Goal: Information Seeking & Learning: Check status

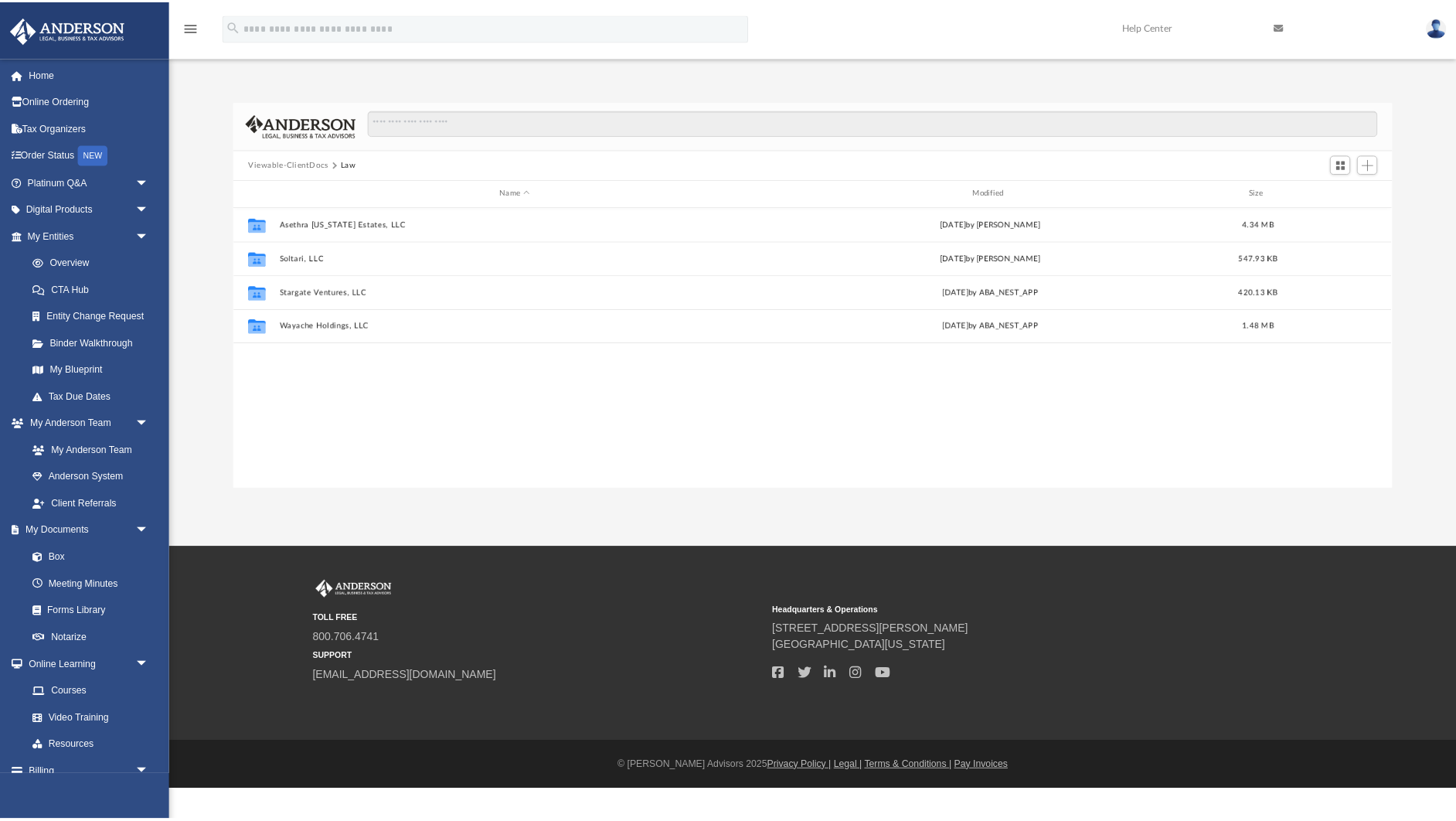
scroll to position [342, 1128]
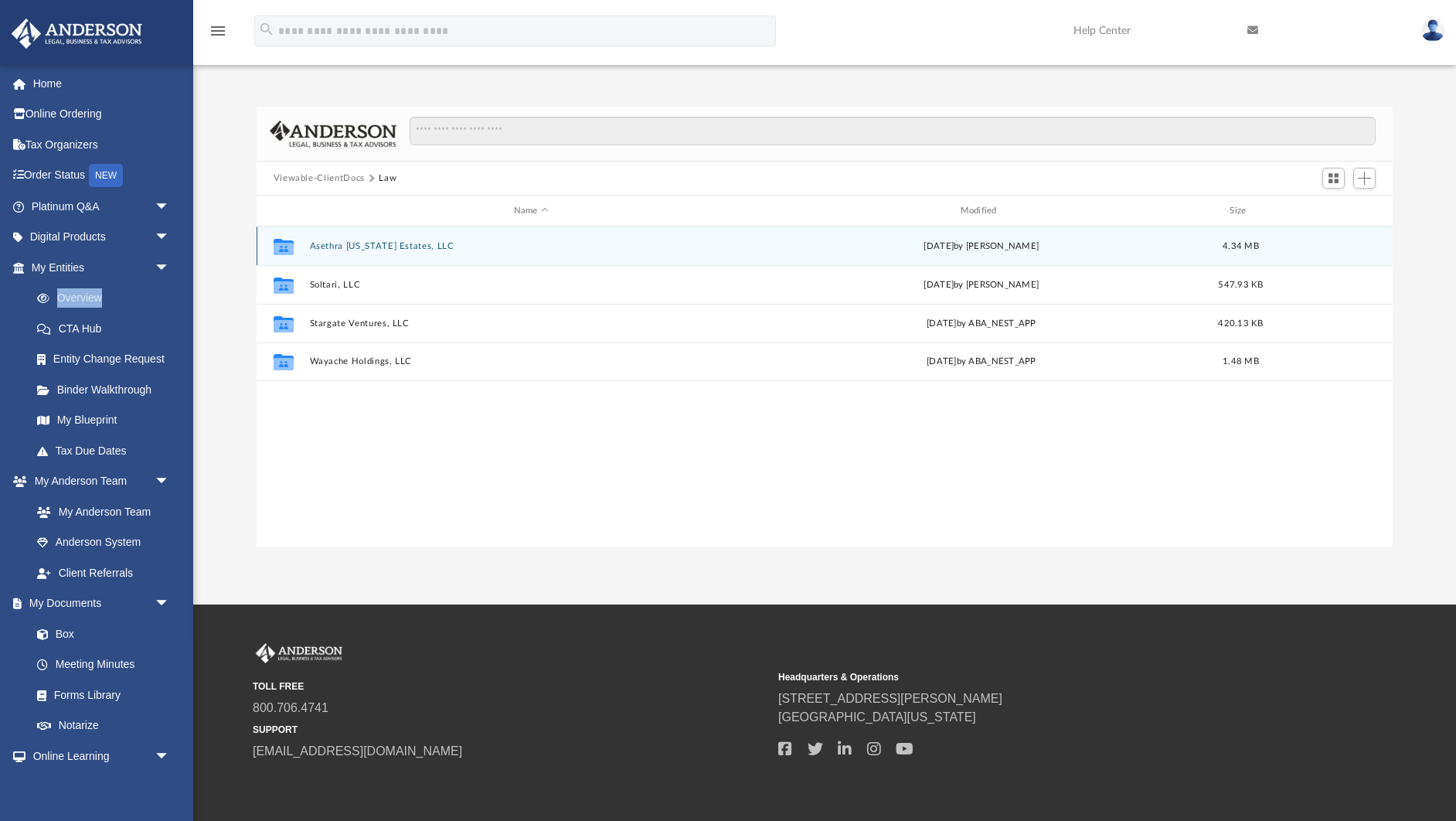
click at [382, 249] on button "Asethra [US_STATE] Estates, LLC" at bounding box center [531, 245] width 444 height 10
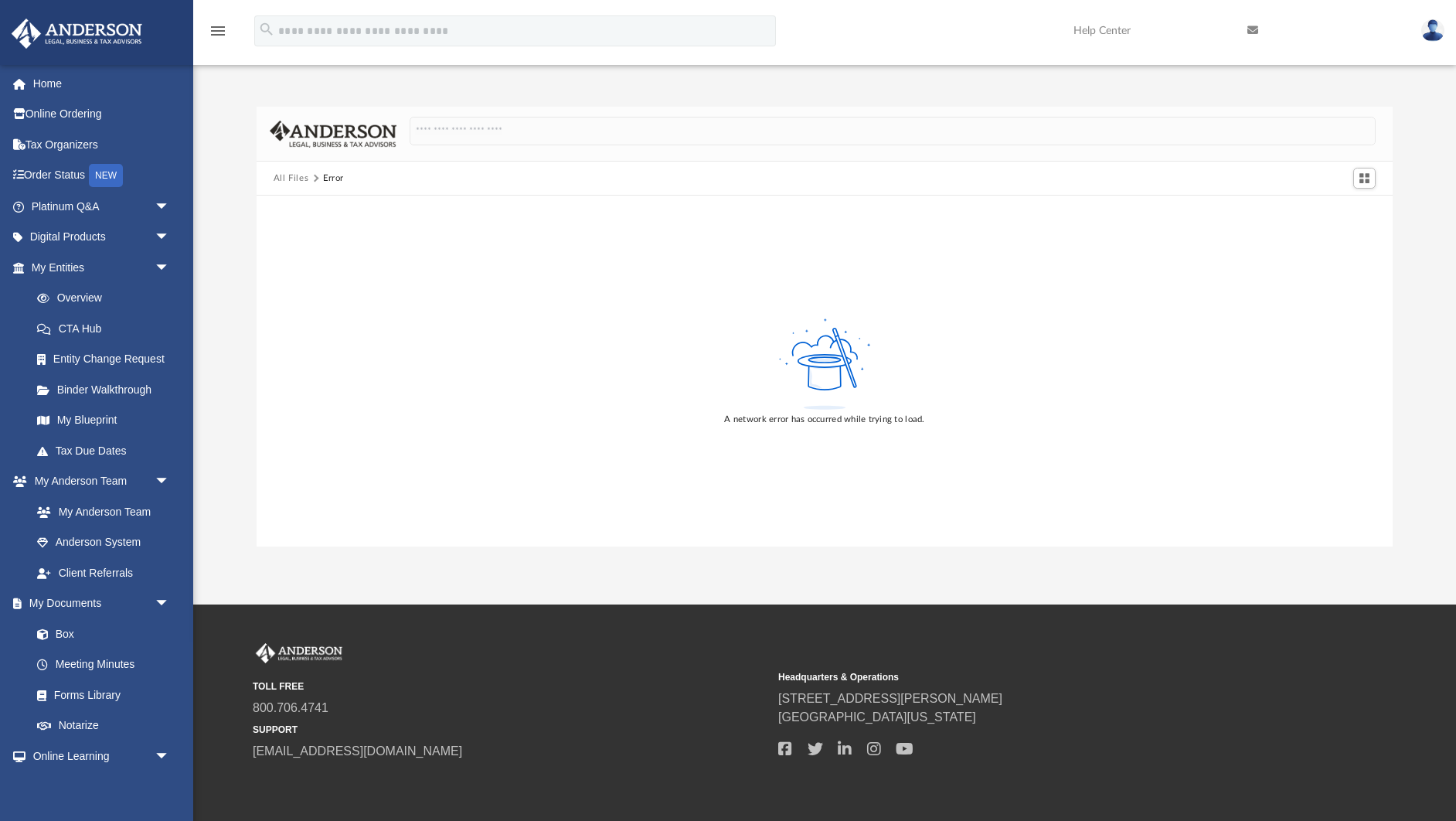
click at [247, 332] on div "Difficulty viewing your box folder? You can also access your account directly o…" at bounding box center [825, 326] width 1263 height 440
click at [291, 175] on button "All Files" at bounding box center [291, 178] width 35 height 14
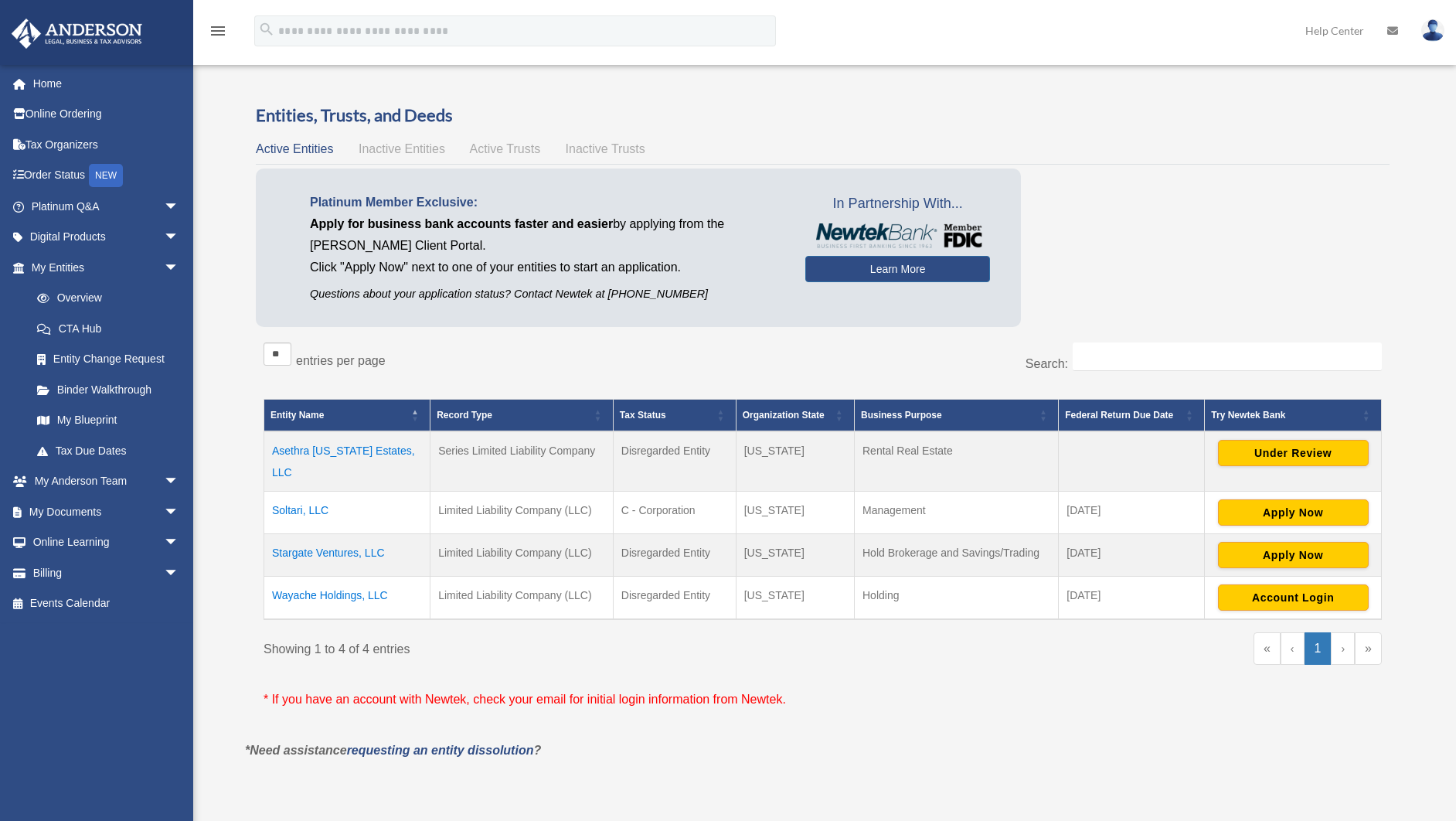
click at [843, 378] on div "Search:" at bounding box center [1108, 364] width 548 height 45
drag, startPoint x: 970, startPoint y: 447, endPoint x: 867, endPoint y: 451, distance: 103.1
click at [867, 451] on td "Rental Real Estate" at bounding box center [957, 461] width 204 height 61
drag, startPoint x: 1112, startPoint y: 537, endPoint x: 253, endPoint y: 493, distance: 860.1
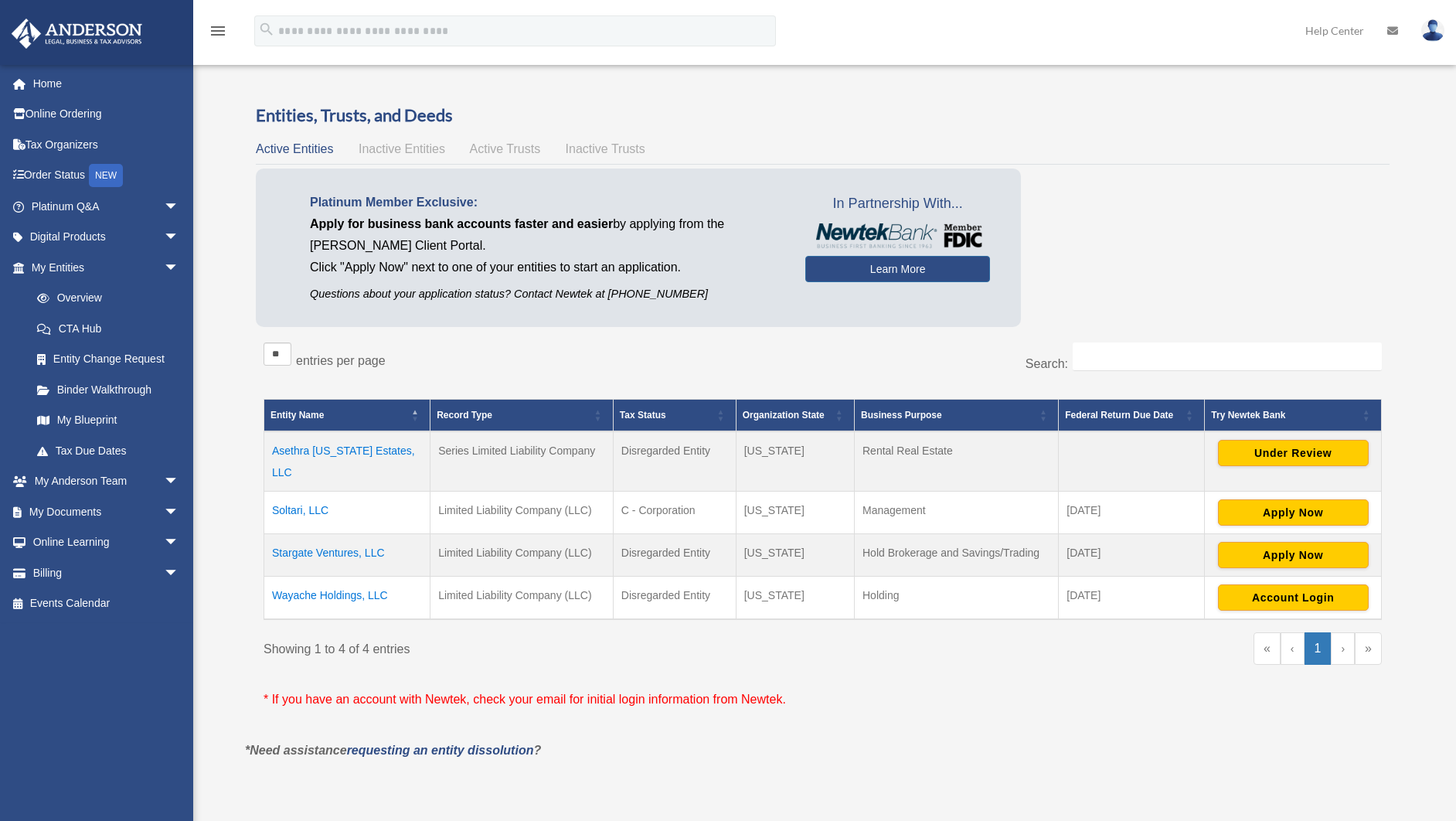
click at [253, 493] on div "Entities, Trusts, and Deeds Active Entities Inactive Entities Active Trusts Ina…" at bounding box center [823, 422] width 1155 height 636
click at [247, 483] on div "Entities, Trusts, and Deeds Active Entities Inactive Entities Active Trusts Ina…" at bounding box center [823, 422] width 1155 height 636
click at [1292, 458] on button "Under Review" at bounding box center [1293, 453] width 150 height 26
click at [1118, 190] on div "Platinum Member Exclusive: Apply for business bank accounts faster and easier b…" at bounding box center [823, 251] width 1134 height 166
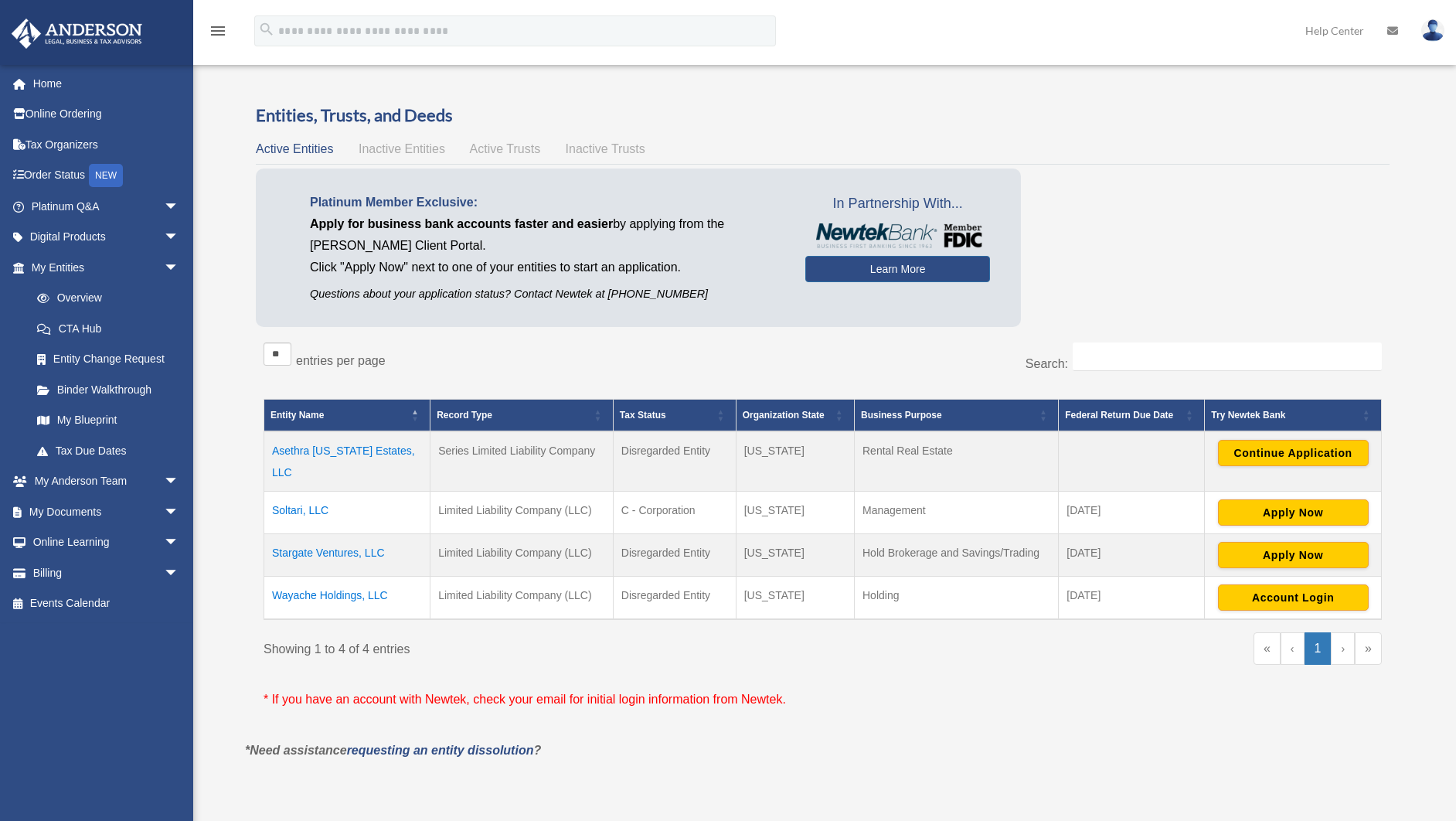
click at [1156, 247] on div "Platinum Member Exclusive: Apply for business bank accounts faster and easier b…" at bounding box center [823, 251] width 1134 height 166
click at [1036, 357] on label "Search:" at bounding box center [1047, 363] width 42 height 13
click at [1073, 357] on input "Search:" at bounding box center [1227, 356] width 309 height 29
drag, startPoint x: 1016, startPoint y: 360, endPoint x: 1072, endPoint y: 361, distance: 56.0
click at [1072, 361] on div "Search:" at bounding box center [1108, 364] width 548 height 45
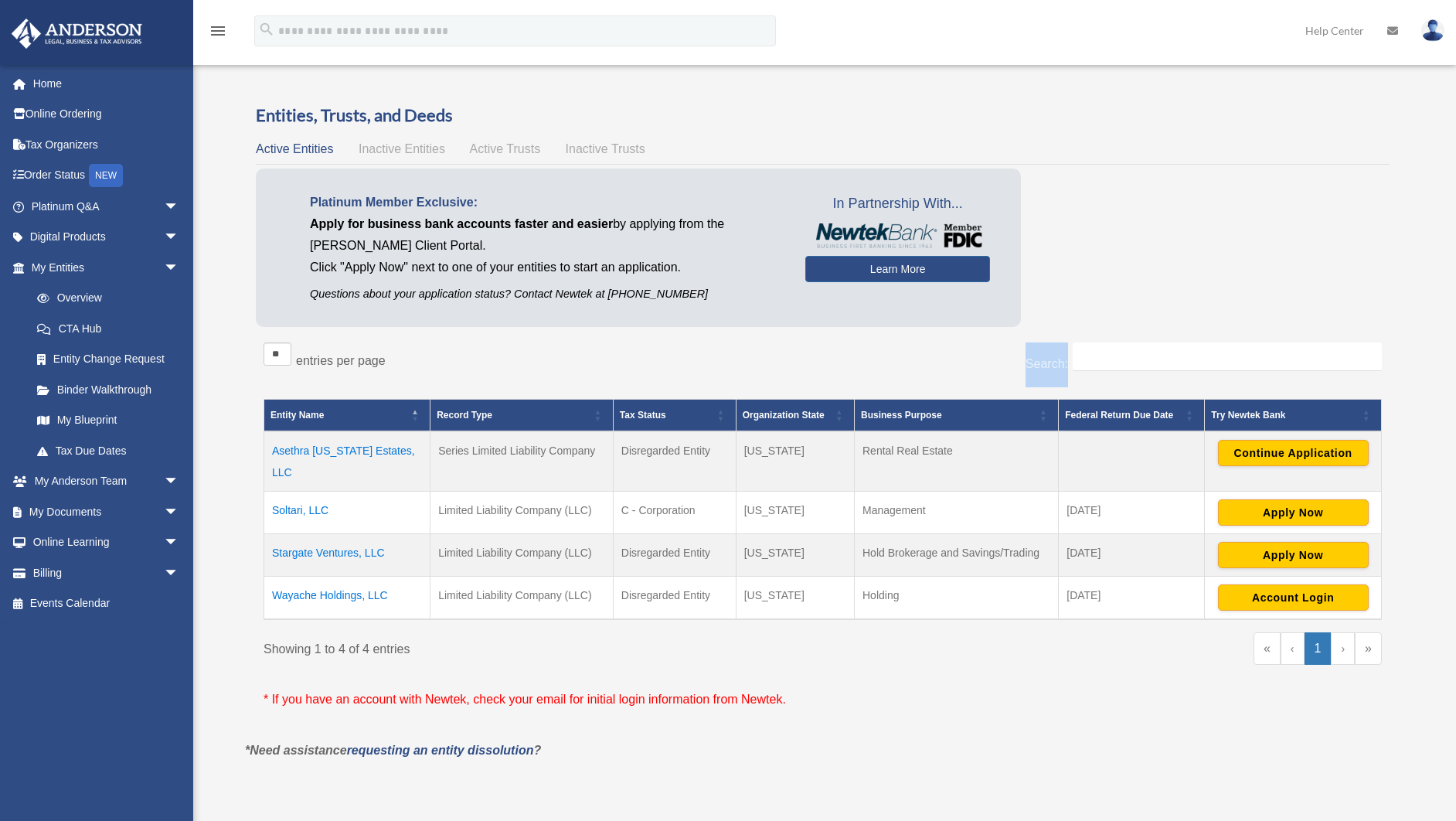
click at [1016, 361] on div "Search:" at bounding box center [1108, 364] width 548 height 45
drag, startPoint x: 1027, startPoint y: 362, endPoint x: 1063, endPoint y: 366, distance: 36.2
click at [1063, 366] on label "Search:" at bounding box center [1047, 363] width 42 height 13
click at [1036, 365] on label "Search:" at bounding box center [1047, 363] width 42 height 13
click at [1073, 365] on input "Search:" at bounding box center [1227, 356] width 309 height 29
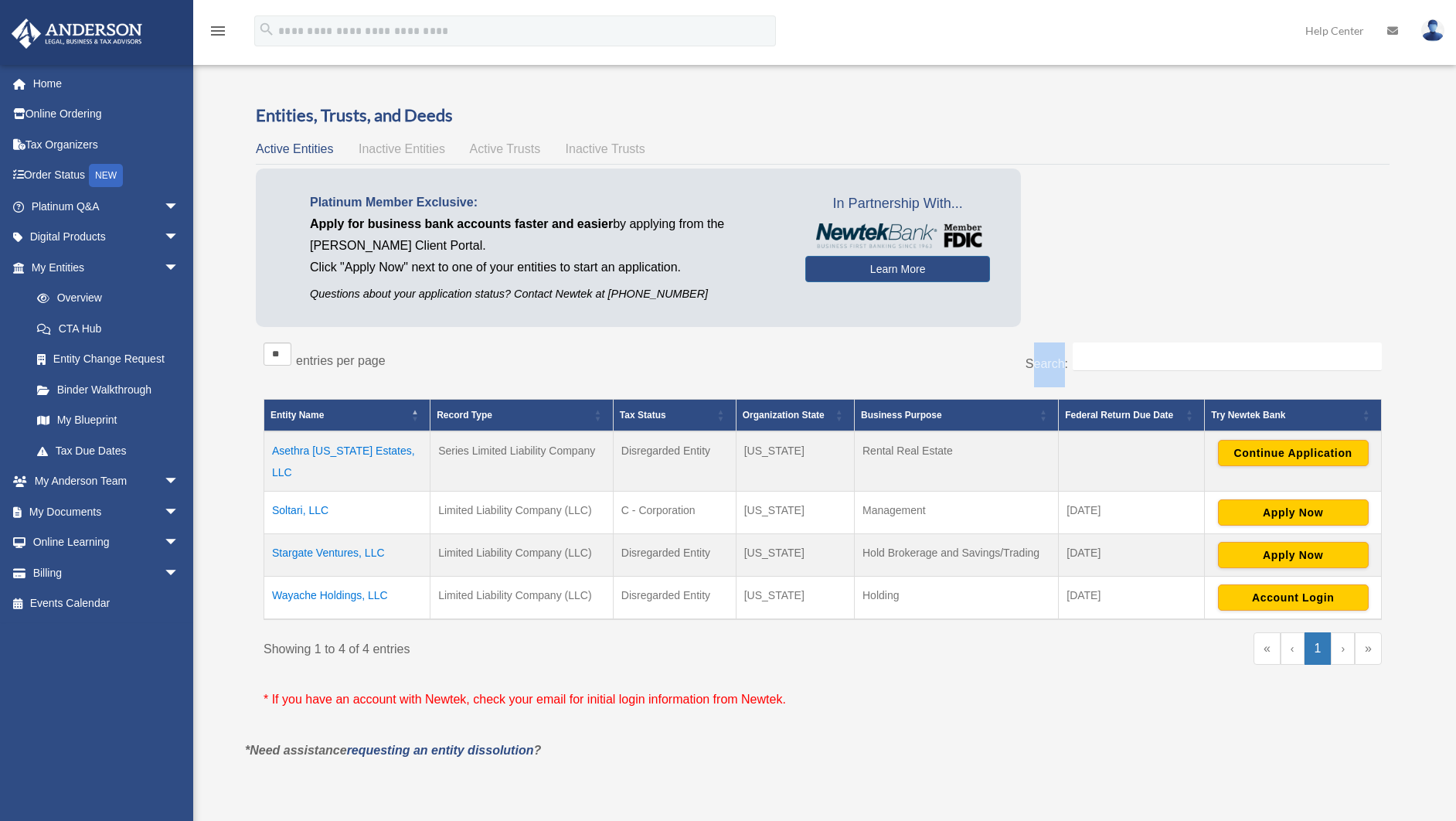
drag, startPoint x: 1031, startPoint y: 361, endPoint x: 1063, endPoint y: 363, distance: 32.1
click at [1063, 363] on label "Search:" at bounding box center [1047, 363] width 42 height 13
click at [1032, 364] on label "Search:" at bounding box center [1047, 363] width 42 height 13
click at [1073, 364] on input "Search:" at bounding box center [1227, 356] width 309 height 29
drag, startPoint x: 1027, startPoint y: 362, endPoint x: 1067, endPoint y: 364, distance: 40.0
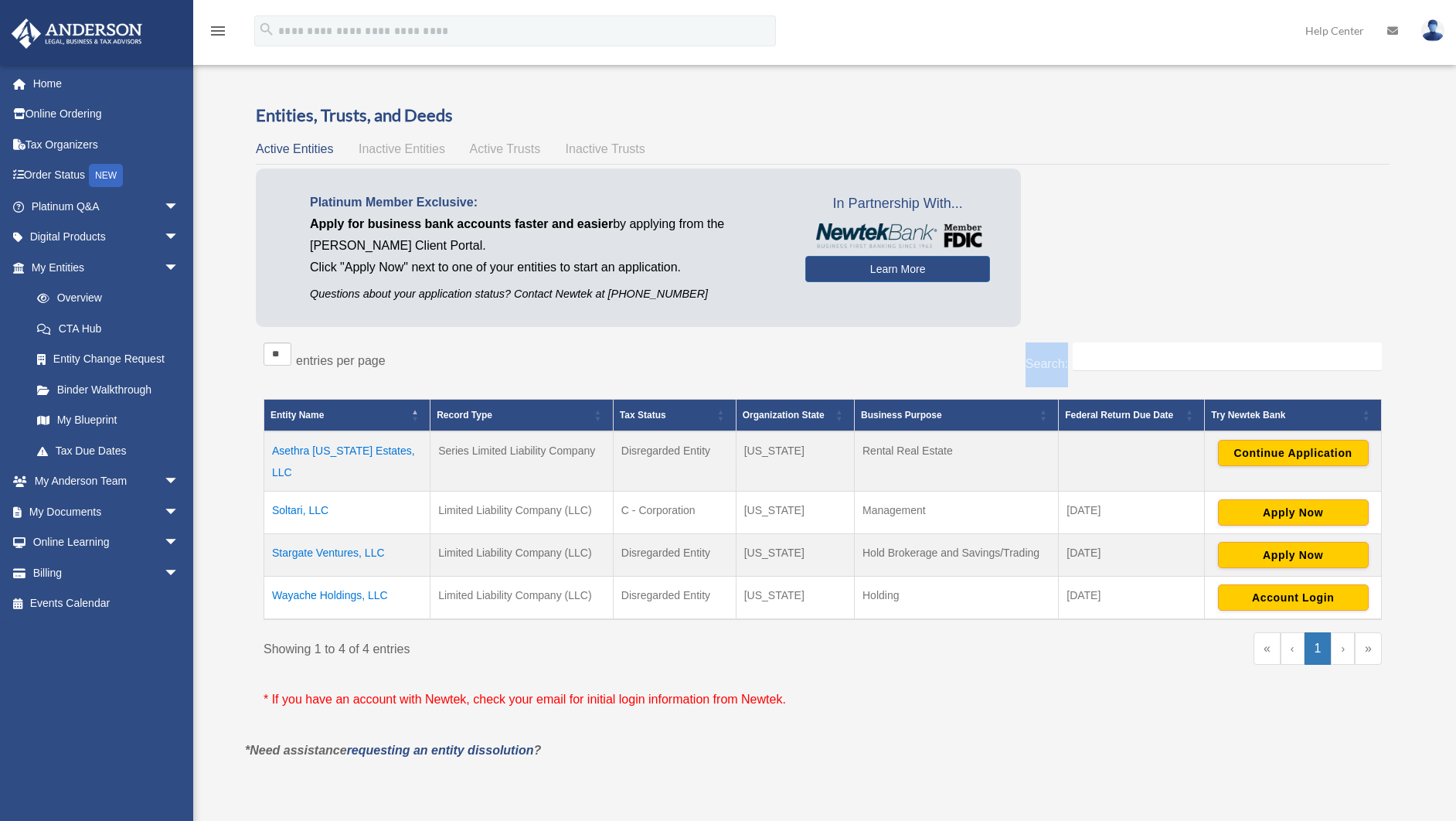
click at [1067, 364] on label "Search:" at bounding box center [1047, 363] width 42 height 13
click at [1055, 364] on label "Search:" at bounding box center [1047, 363] width 42 height 13
click at [1073, 364] on input "Search:" at bounding box center [1227, 356] width 309 height 29
click at [1045, 364] on label "Search:" at bounding box center [1047, 363] width 42 height 13
click at [1073, 364] on input "Search:" at bounding box center [1227, 356] width 309 height 29
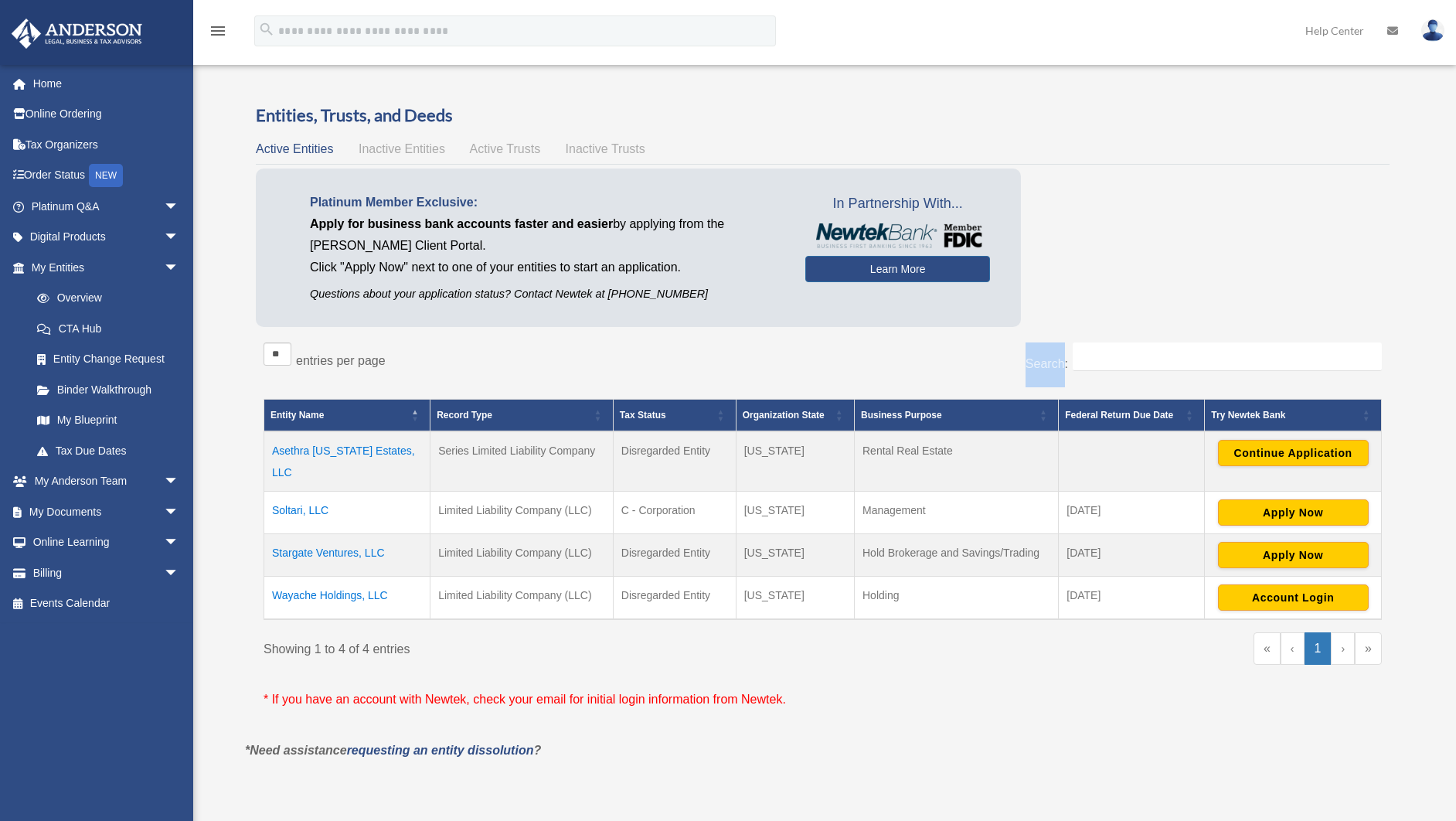
click at [1045, 364] on label "Search:" at bounding box center [1047, 363] width 42 height 13
click at [1073, 364] on input "Search:" at bounding box center [1227, 356] width 309 height 29
click at [1001, 367] on div "Search:" at bounding box center [1108, 364] width 548 height 45
click at [984, 706] on div "** ** ** *** entries per page Search: Entity Name Record Type Tax Status Organi…" at bounding box center [823, 538] width 1134 height 406
click at [1228, 311] on div "Platinum Member Exclusive: Apply for business bank accounts faster and easier b…" at bounding box center [823, 251] width 1134 height 166
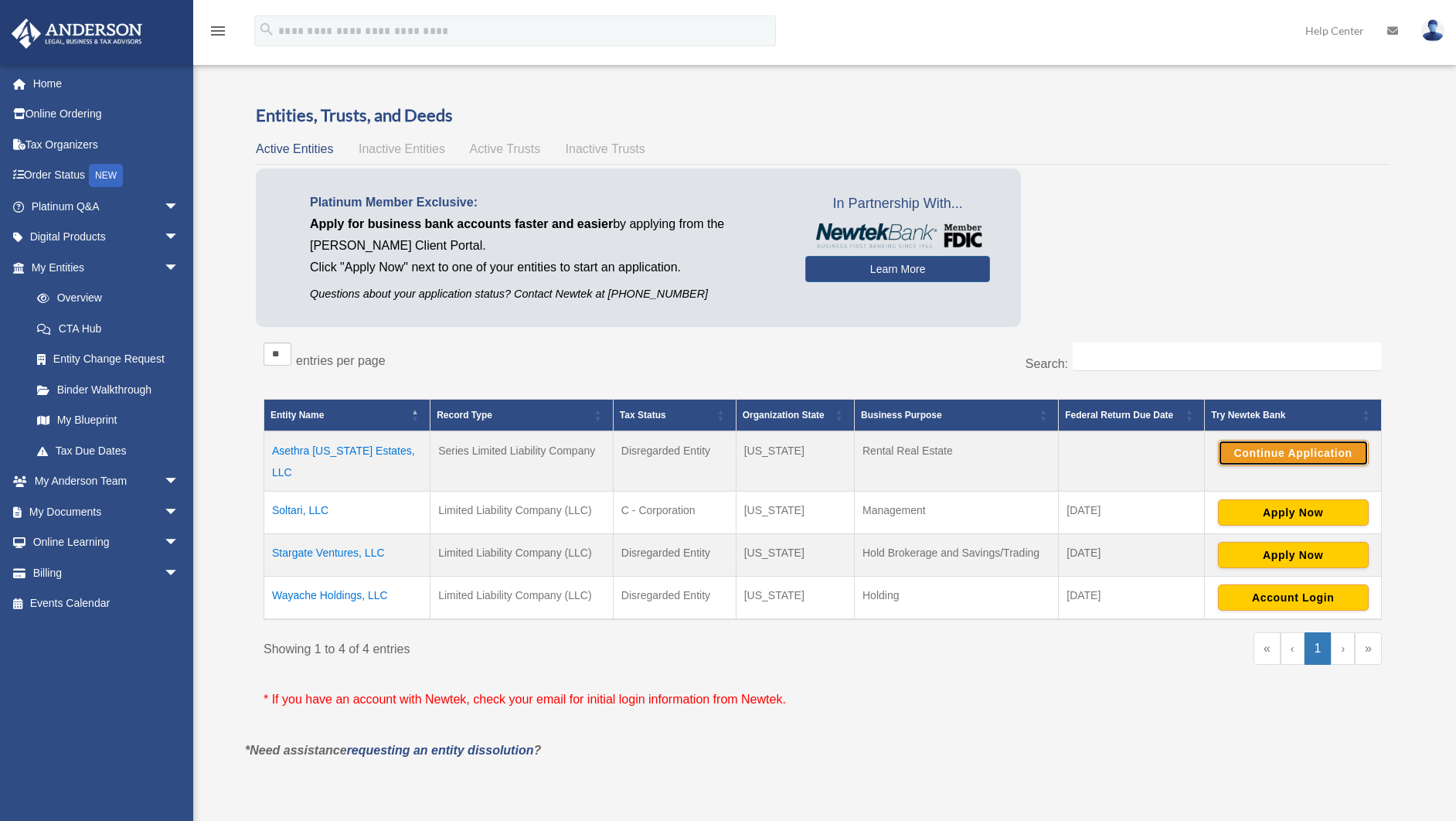
click at [1311, 455] on button "Continue Application" at bounding box center [1293, 453] width 150 height 26
drag, startPoint x: 926, startPoint y: 365, endPoint x: 914, endPoint y: 365, distance: 12.0
click at [915, 365] on div "Search:" at bounding box center [1108, 364] width 548 height 45
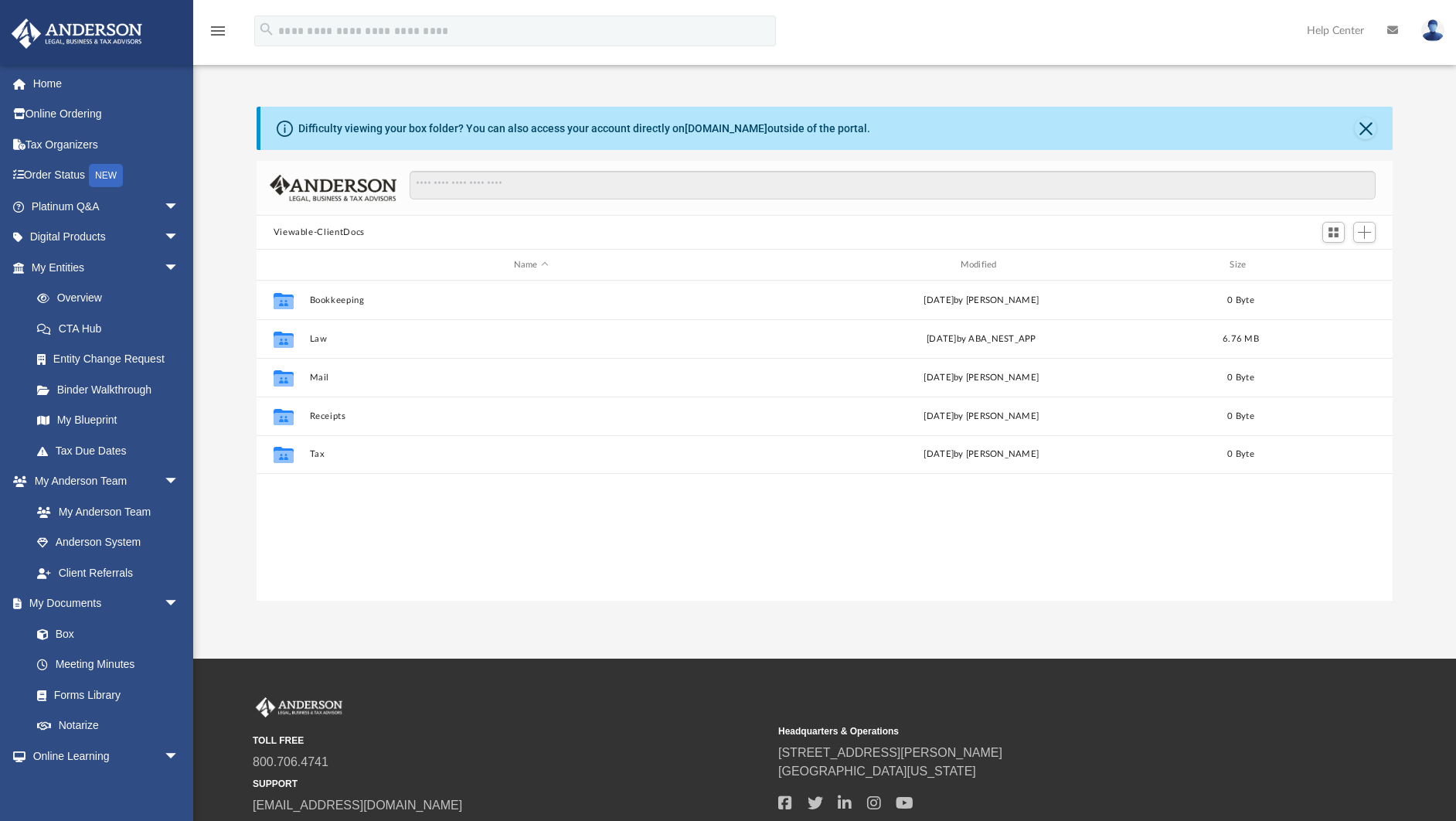
scroll to position [342, 1128]
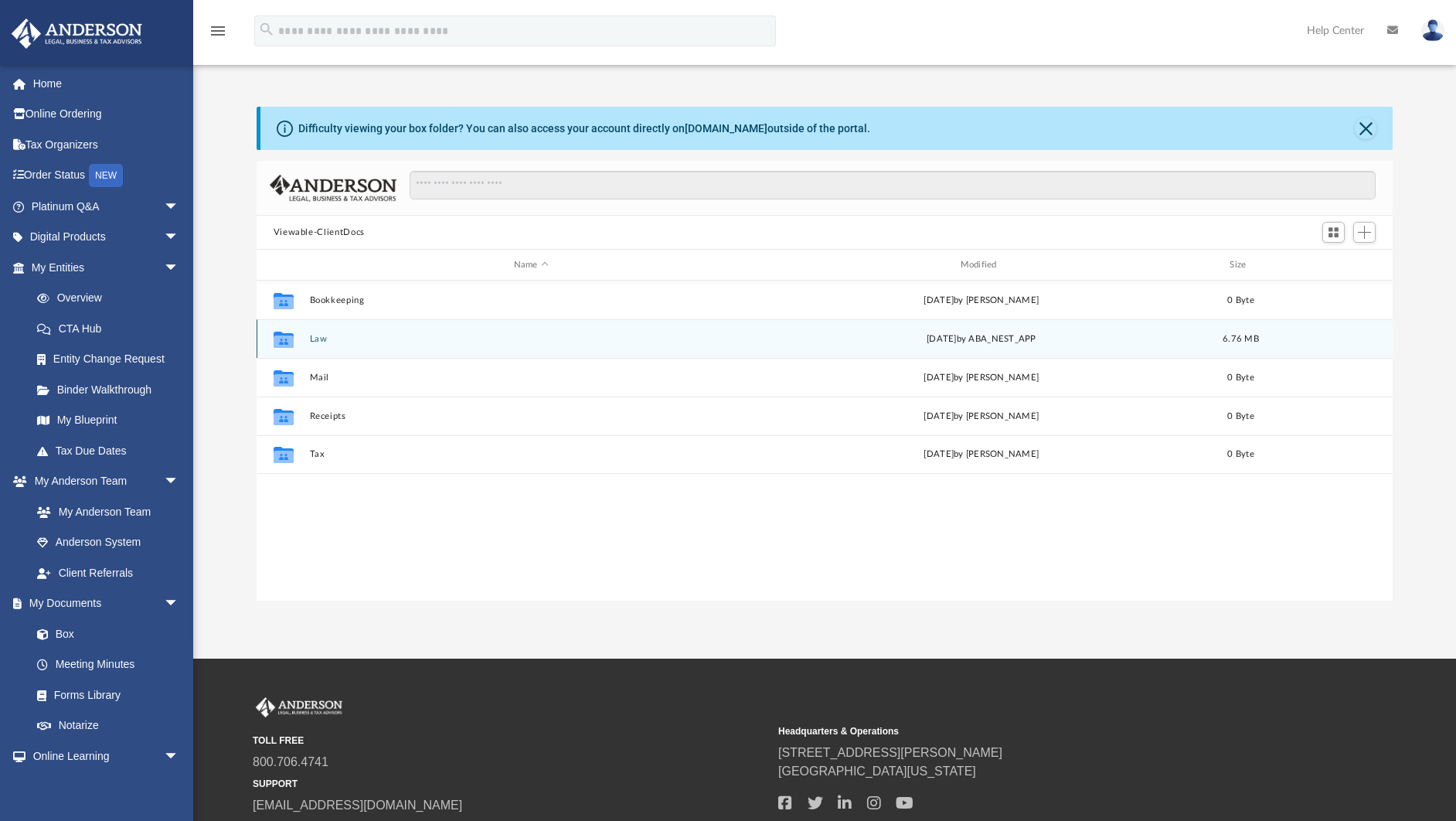
click at [319, 339] on button "Law" at bounding box center [531, 338] width 444 height 10
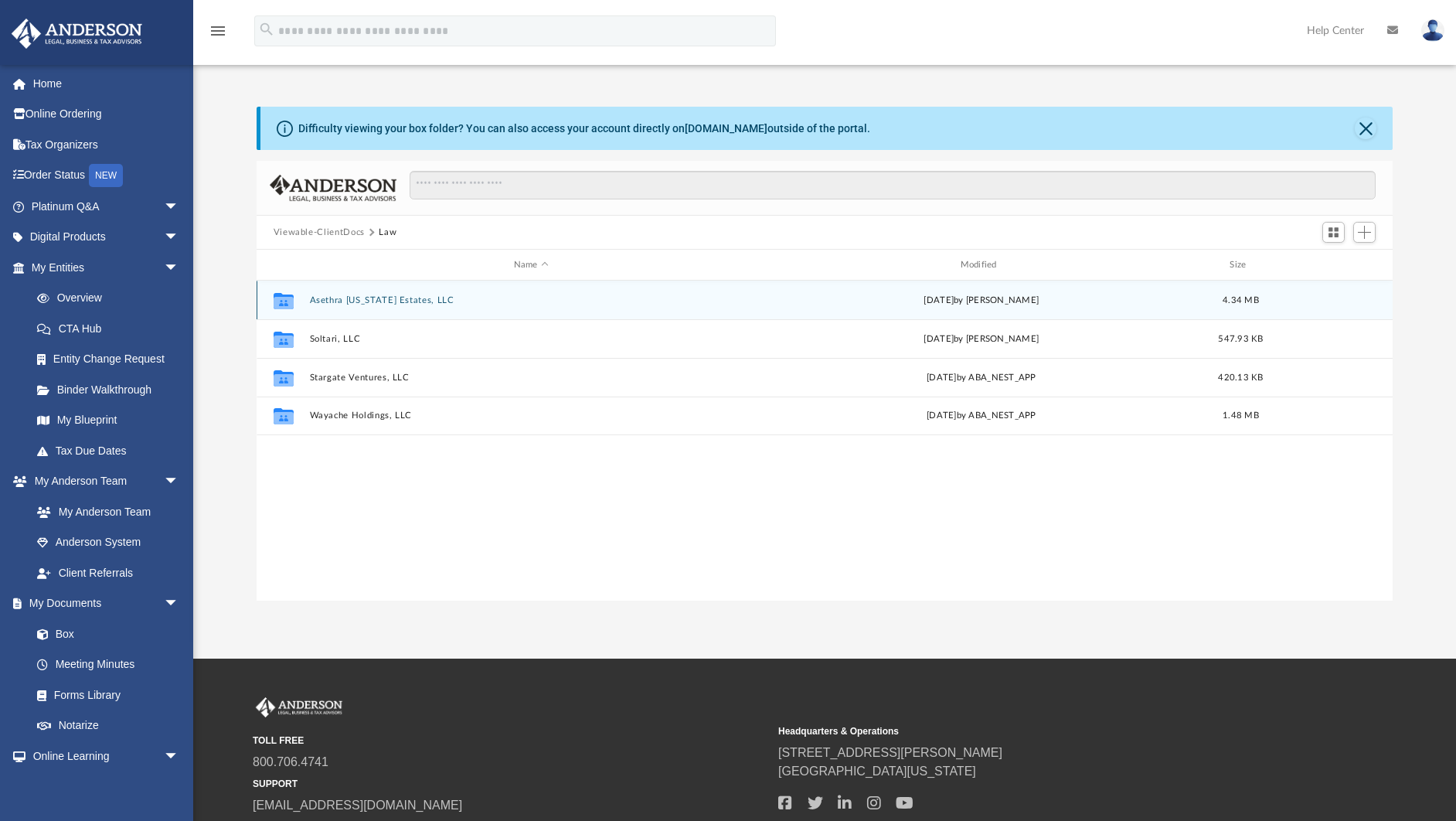
click at [353, 295] on button "Asethra [US_STATE] Estates, LLC" at bounding box center [531, 300] width 444 height 10
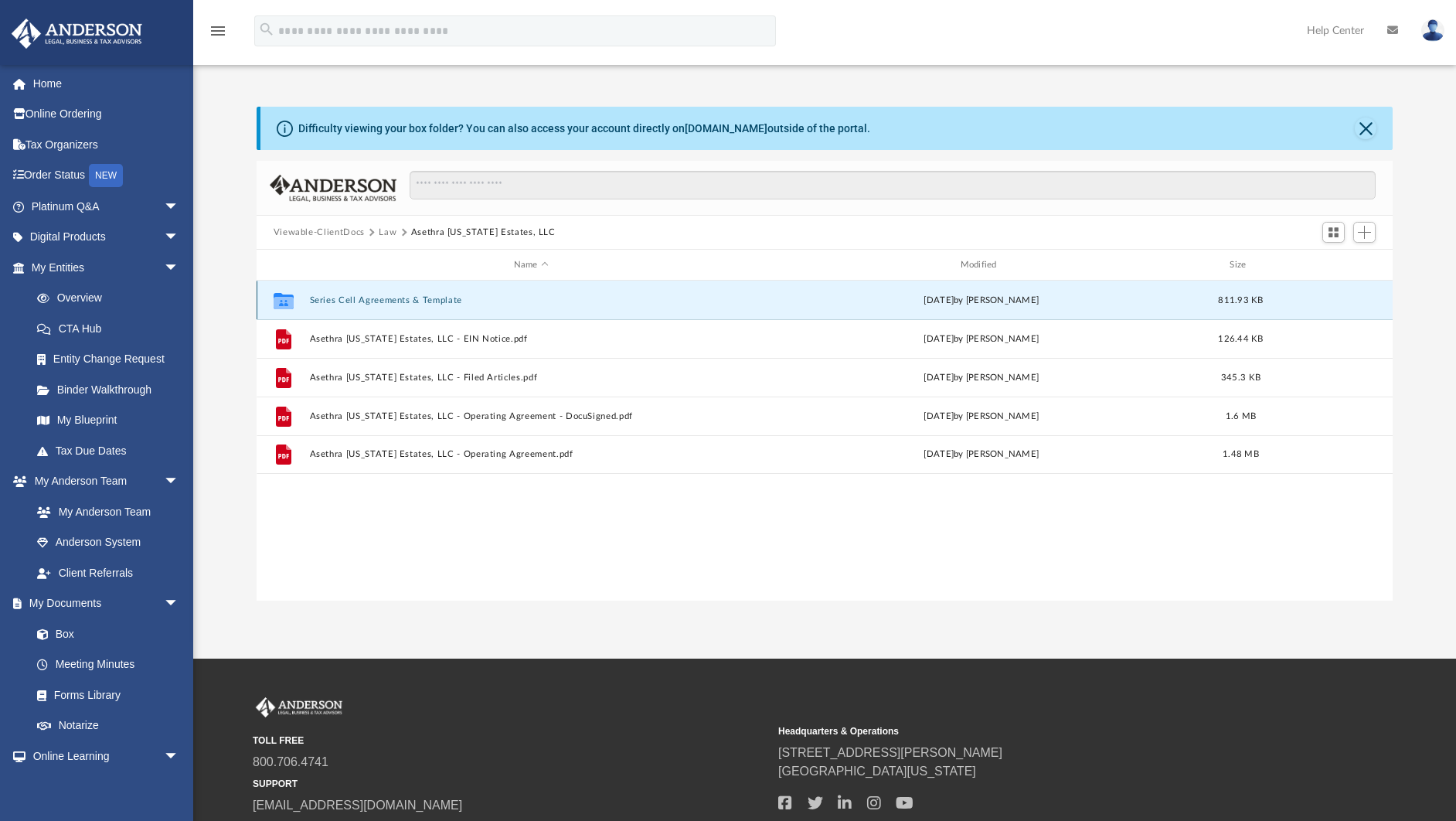
click at [349, 298] on button "Series Cell Agreements & Template" at bounding box center [531, 300] width 444 height 10
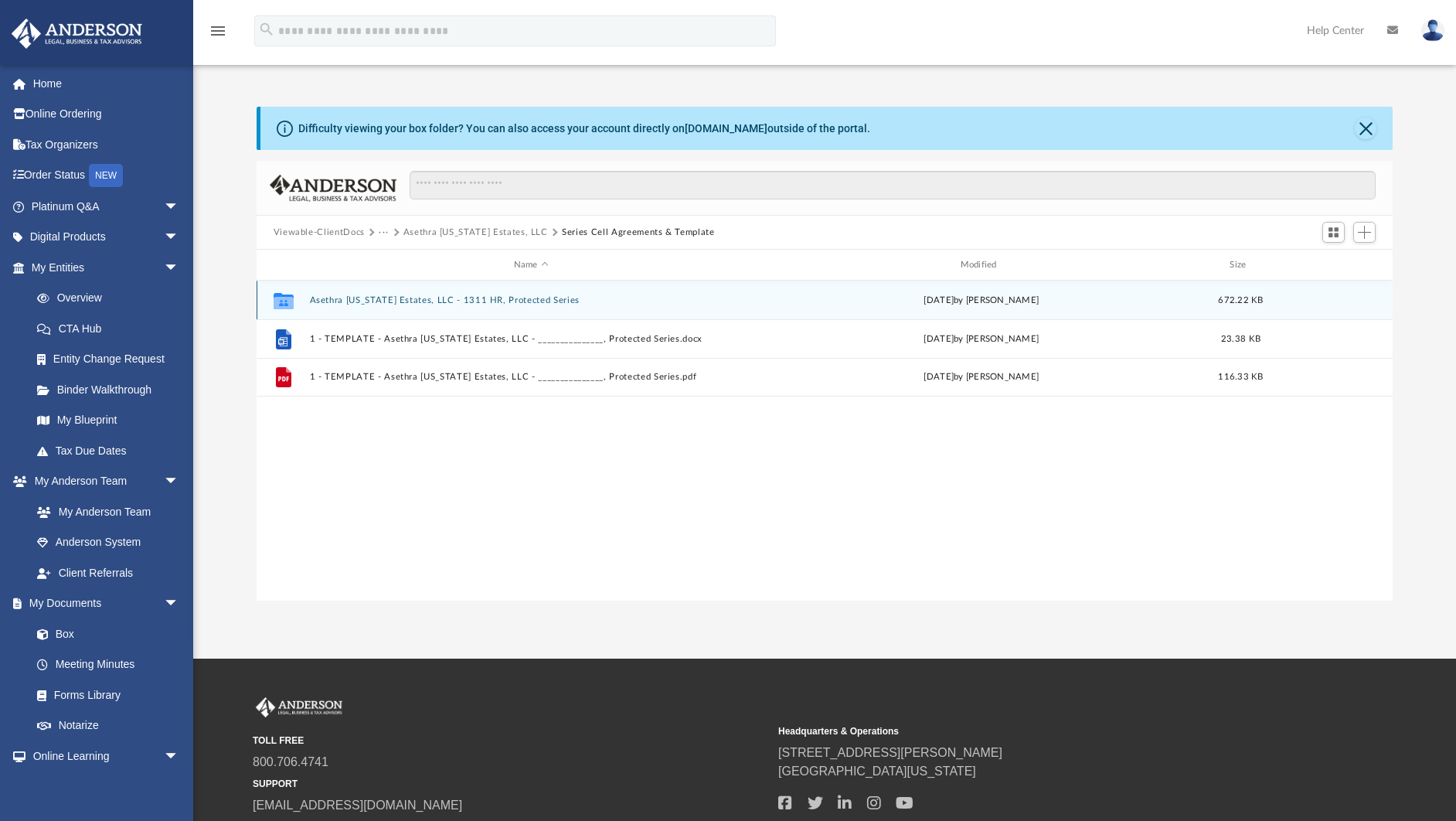
click at [406, 298] on button "Asethra Virginia Estates, LLC - 1311 HR, Protected Series" at bounding box center [531, 300] width 444 height 10
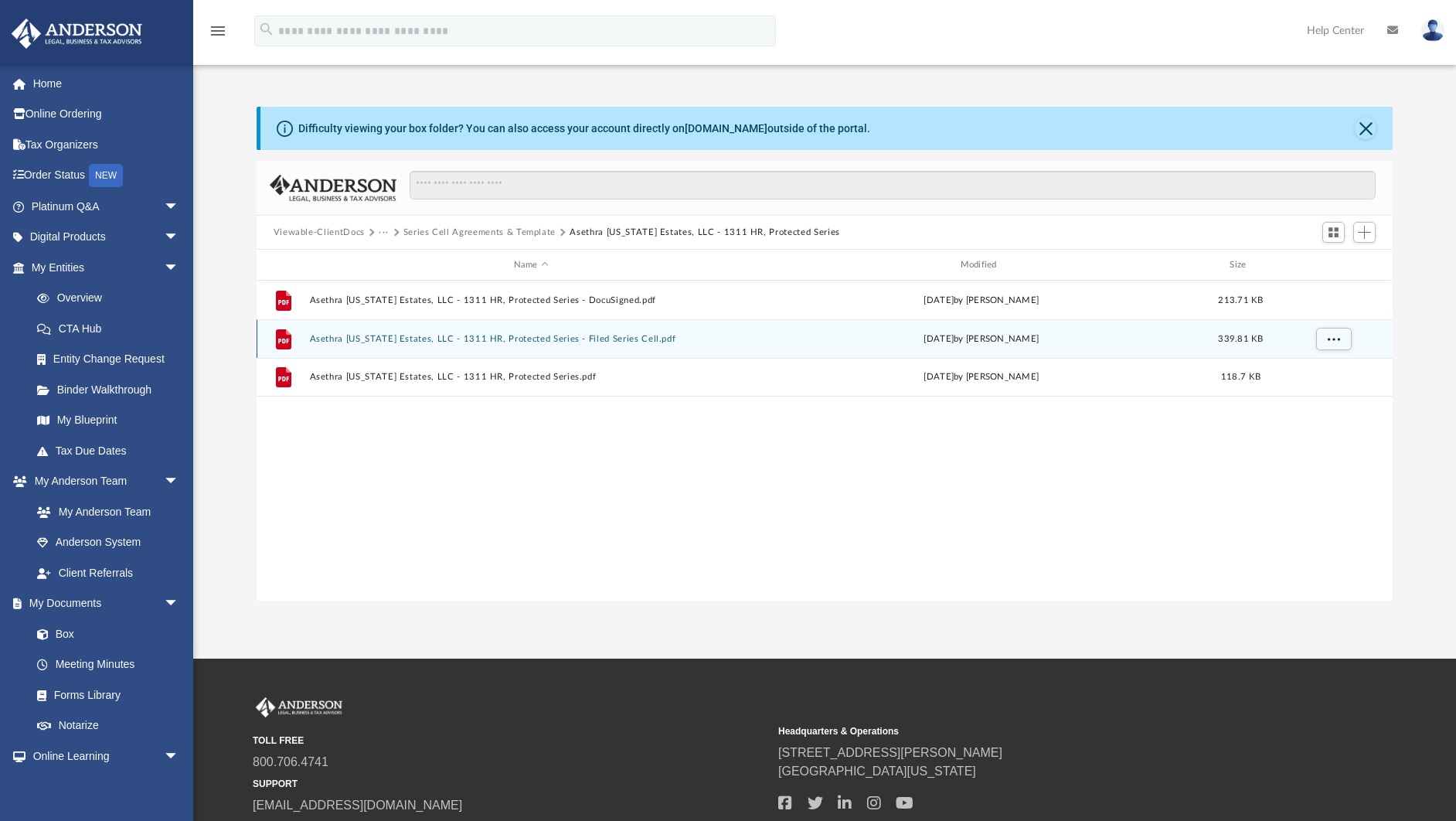
click at [457, 337] on button "Asethra Virginia Estates, LLC - 1311 HR, Protected Series - Filed Series Cell.p…" at bounding box center [531, 338] width 444 height 10
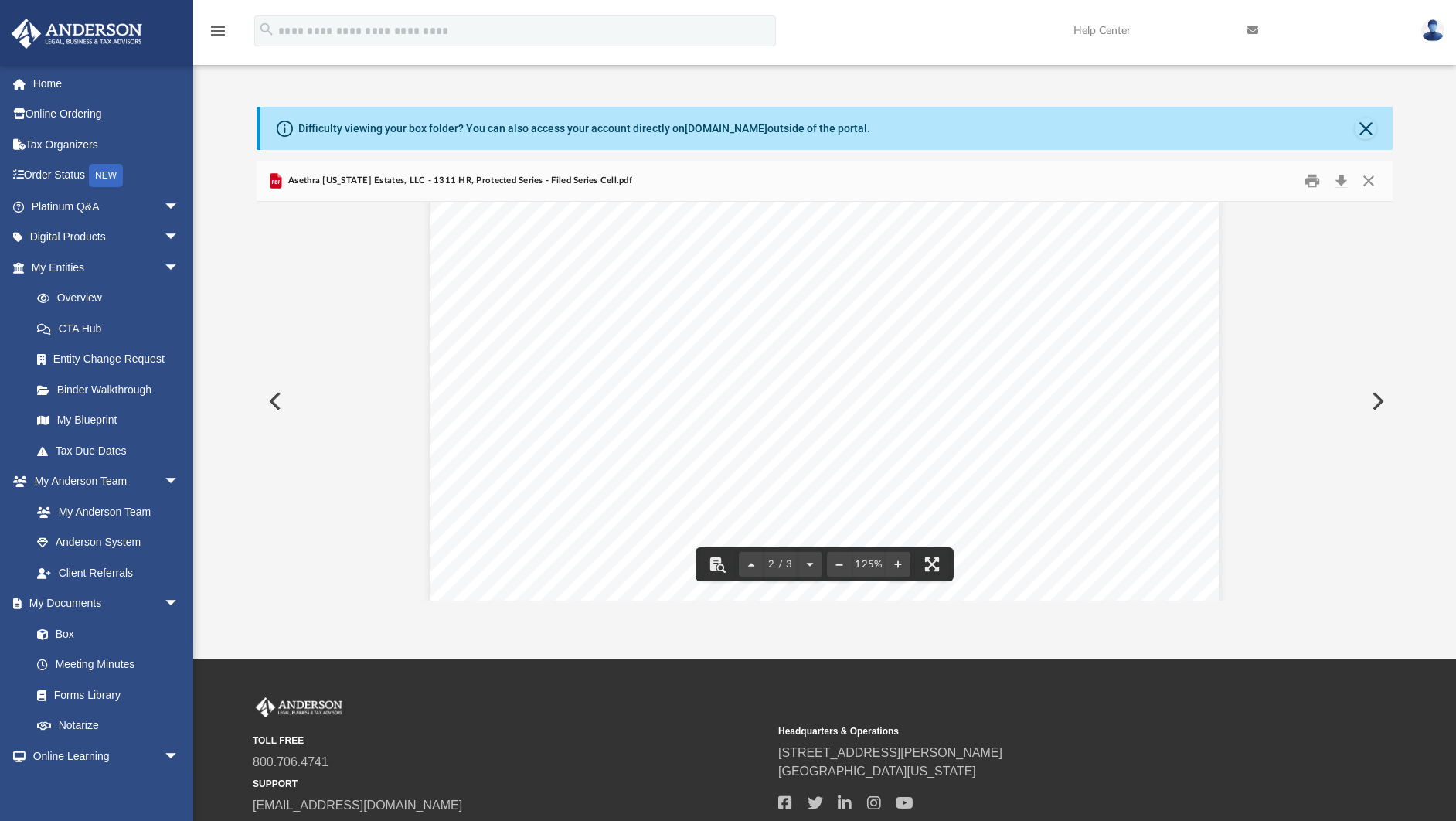
scroll to position [0, 0]
click at [1367, 178] on button "Close" at bounding box center [1369, 181] width 28 height 24
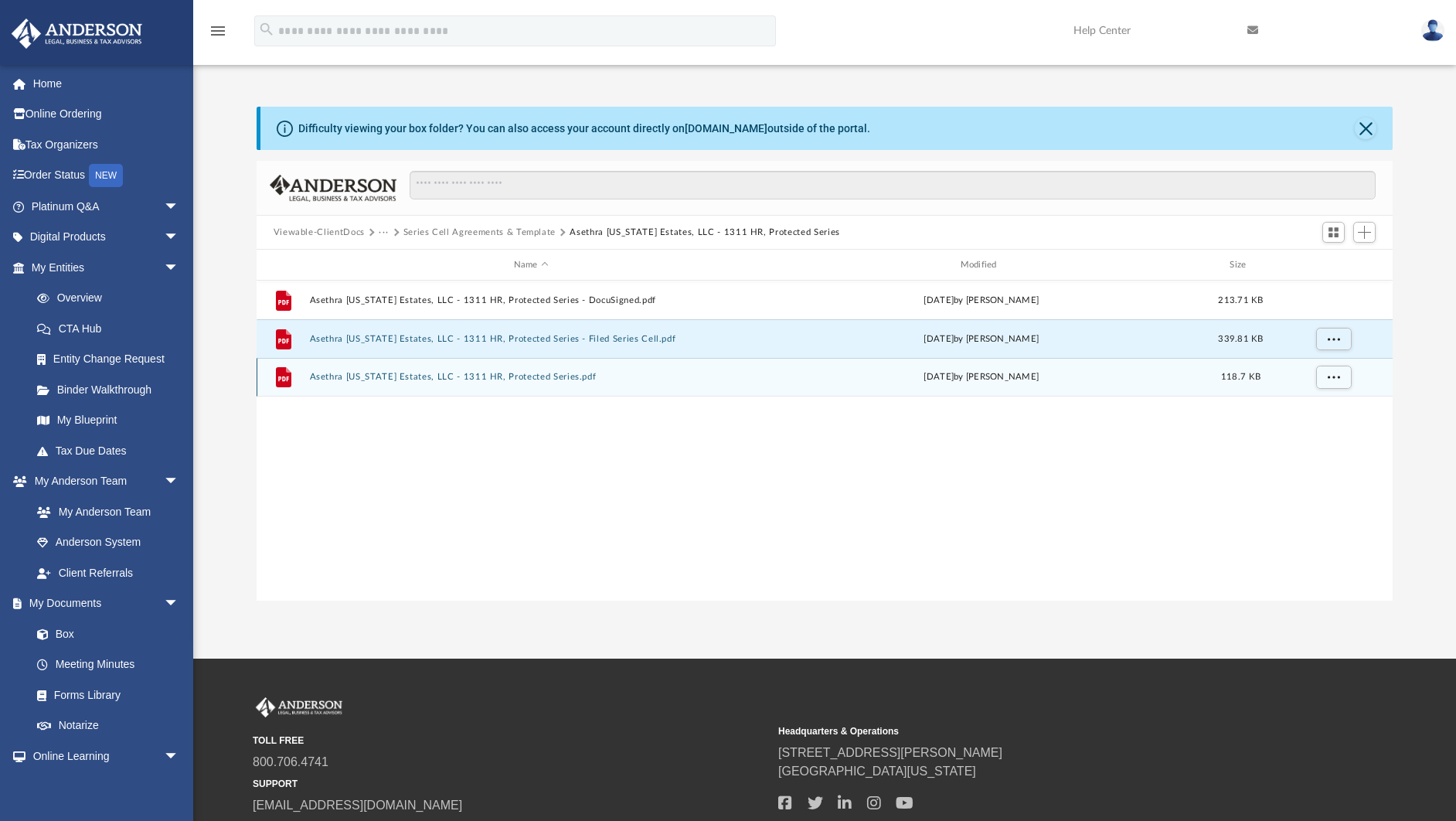
click at [528, 378] on button "Asethra Virginia Estates, LLC - 1311 HR, Protected Series.pdf" at bounding box center [531, 376] width 444 height 10
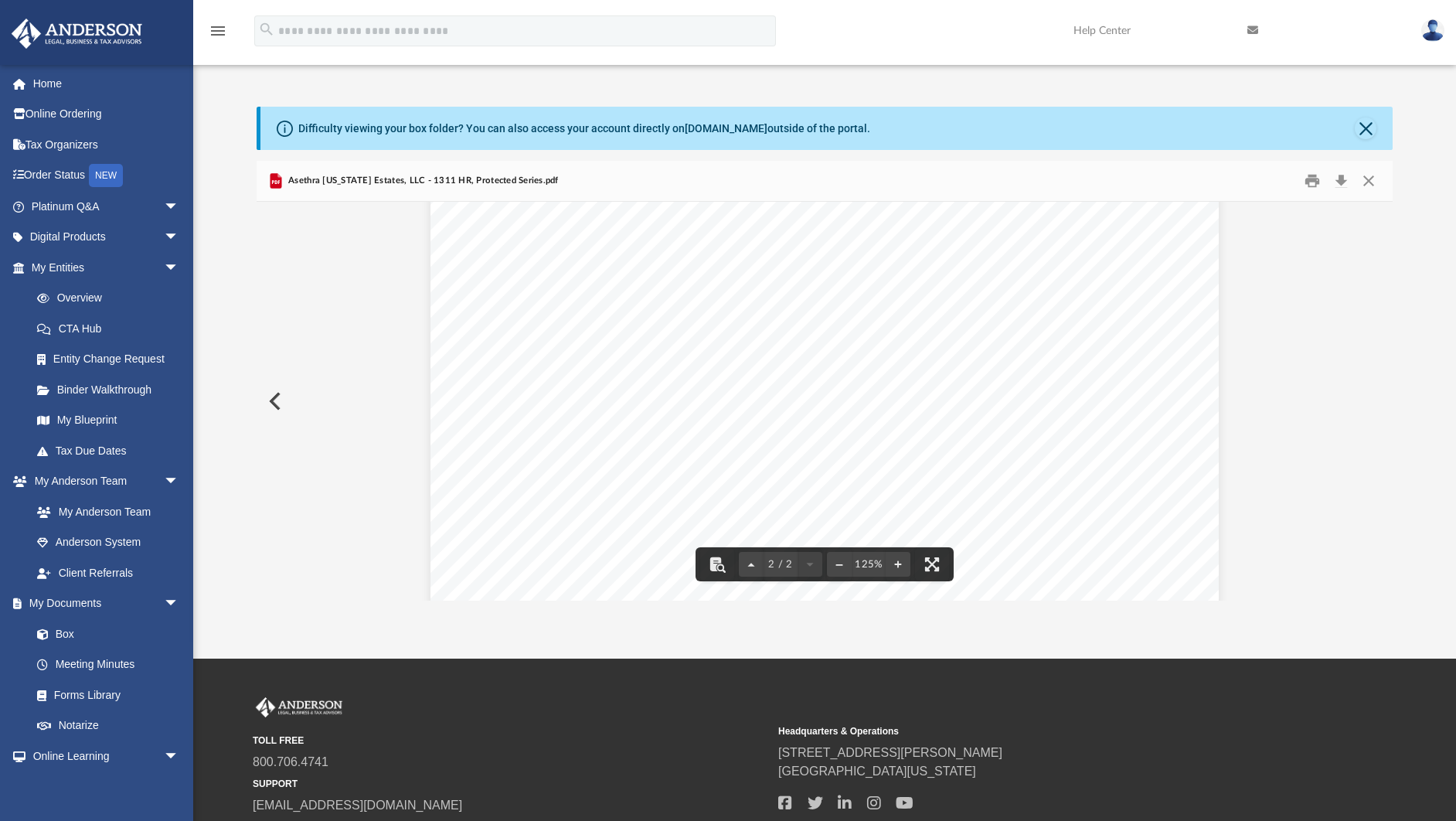
scroll to position [1457, 0]
click at [1372, 174] on button "Close" at bounding box center [1369, 181] width 28 height 24
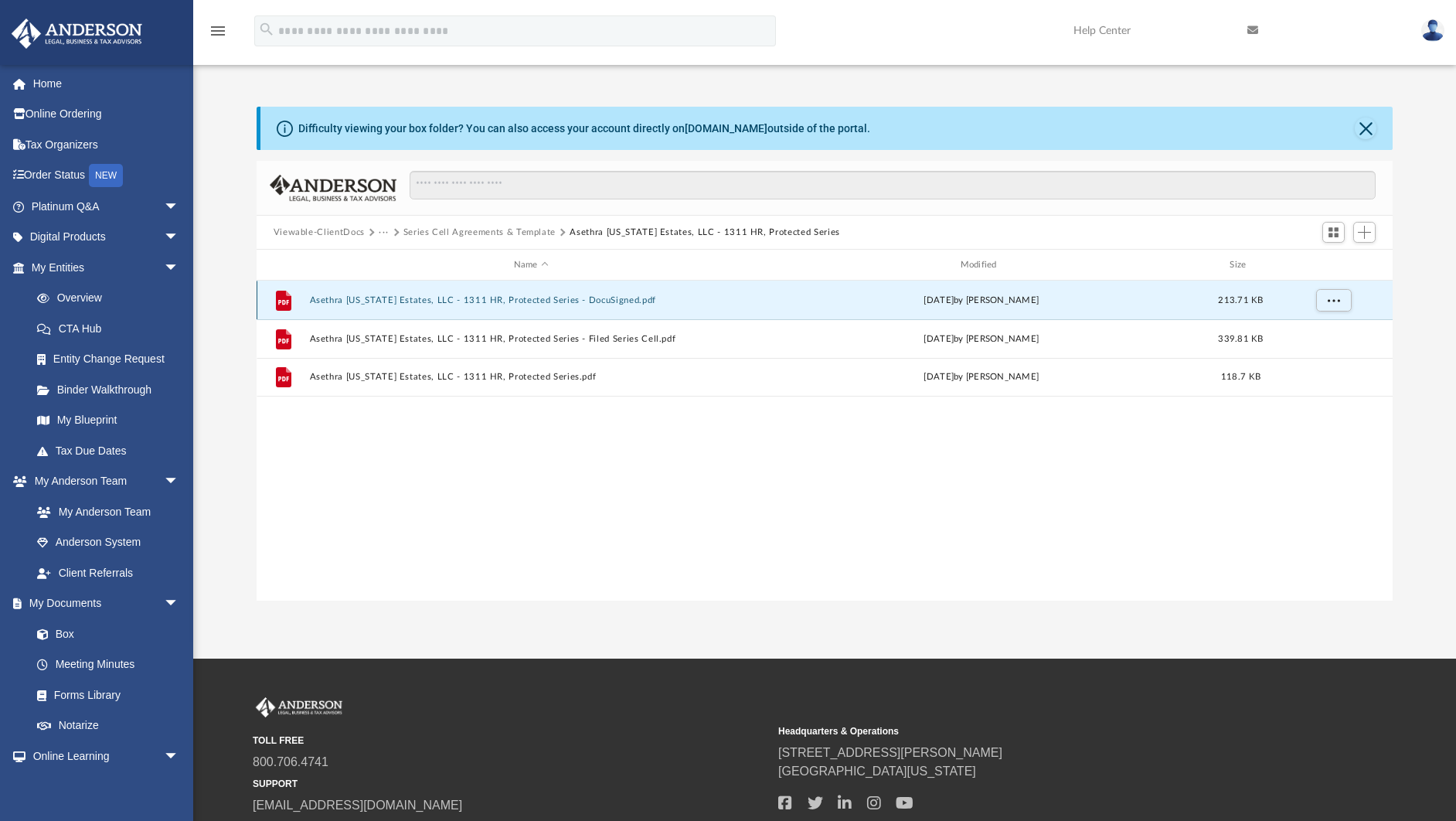
click at [598, 304] on button "Asethra Virginia Estates, LLC - 1311 HR, Protected Series - DocuSigned.pdf" at bounding box center [531, 300] width 444 height 10
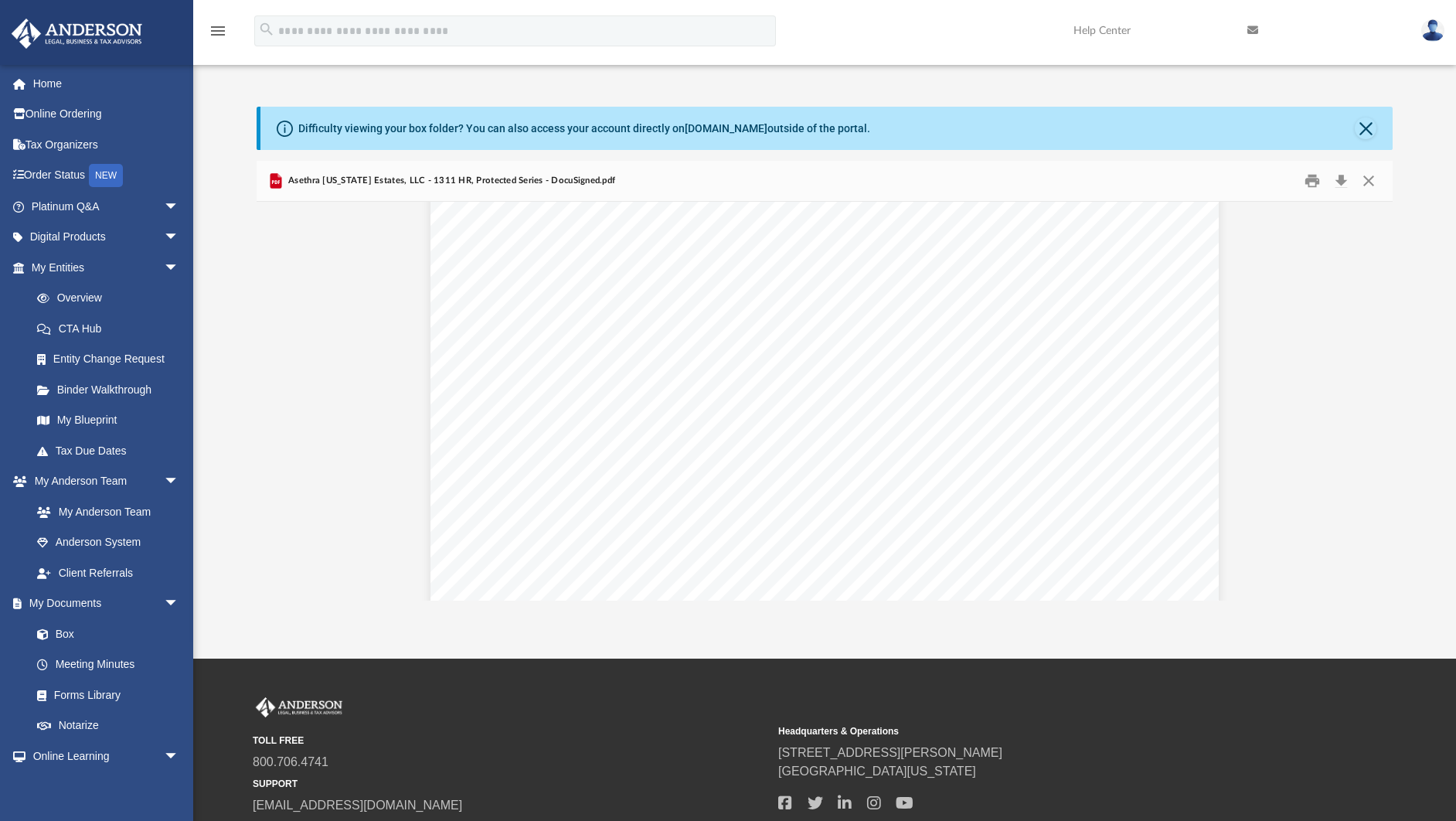
scroll to position [495, 0]
click at [1374, 180] on button "Close" at bounding box center [1369, 181] width 28 height 24
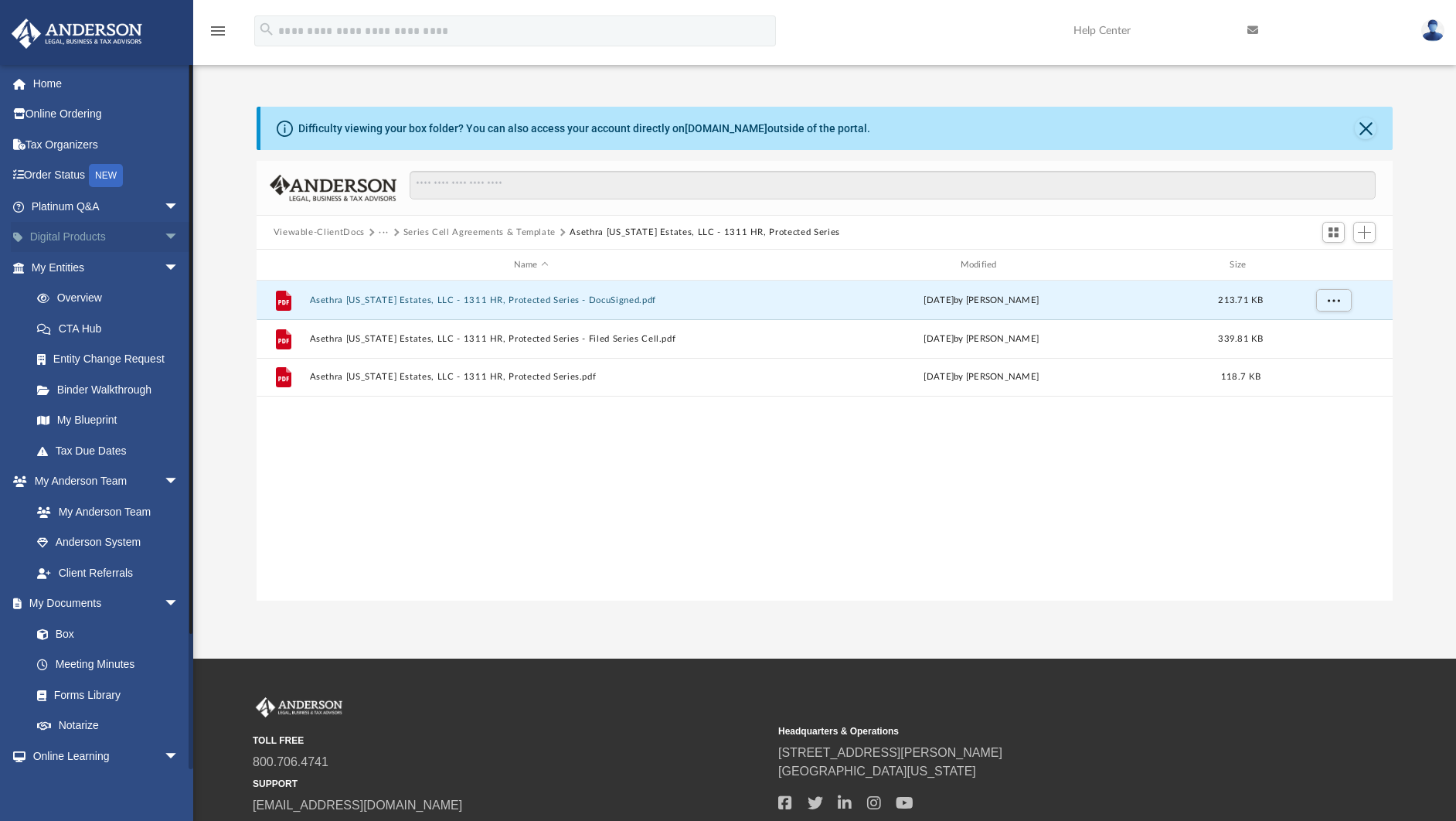
click at [146, 241] on link "Digital Products arrow_drop_down" at bounding box center [106, 236] width 192 height 31
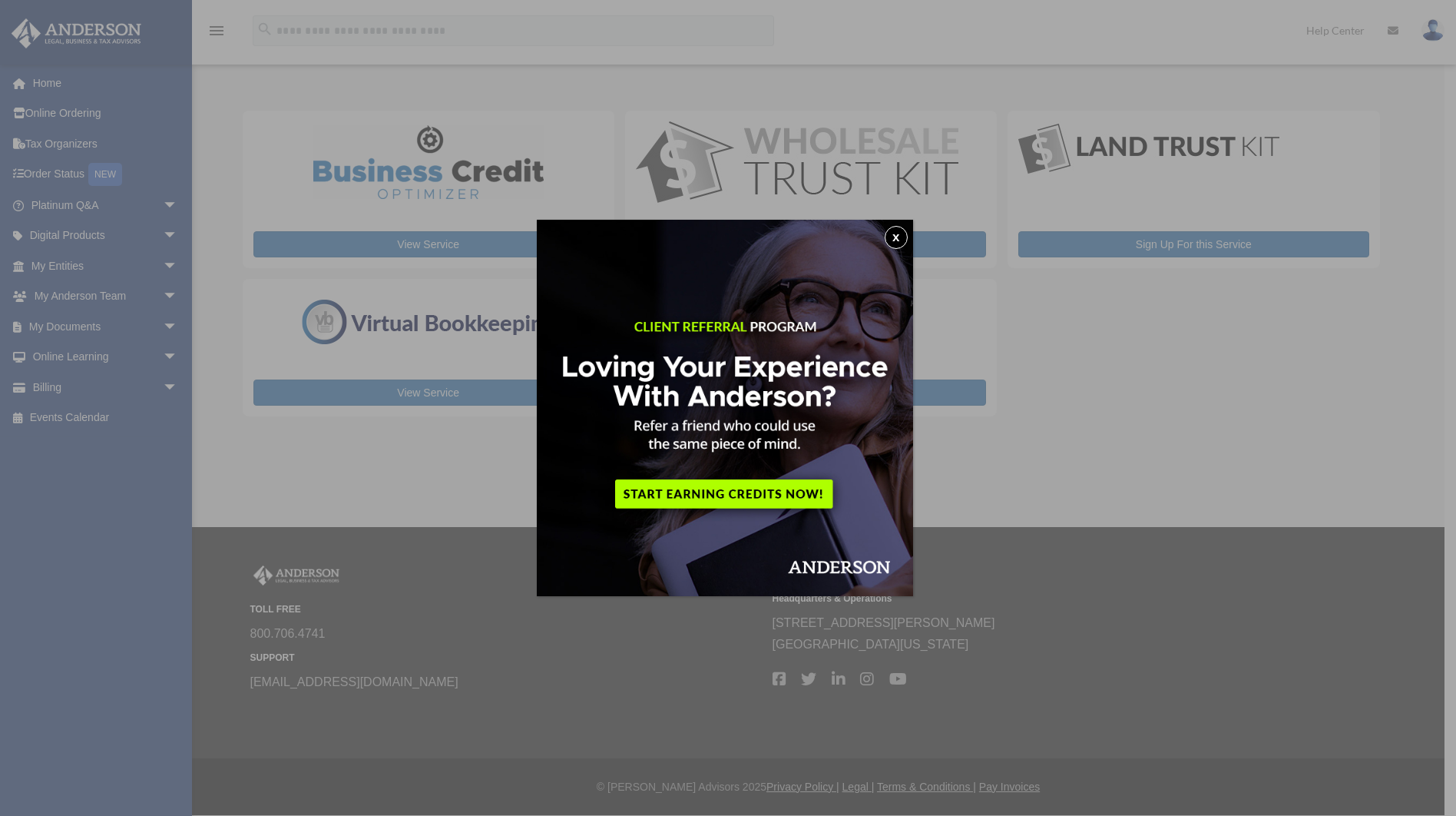
click at [159, 270] on div "x" at bounding box center [728, 408] width 1456 height 816
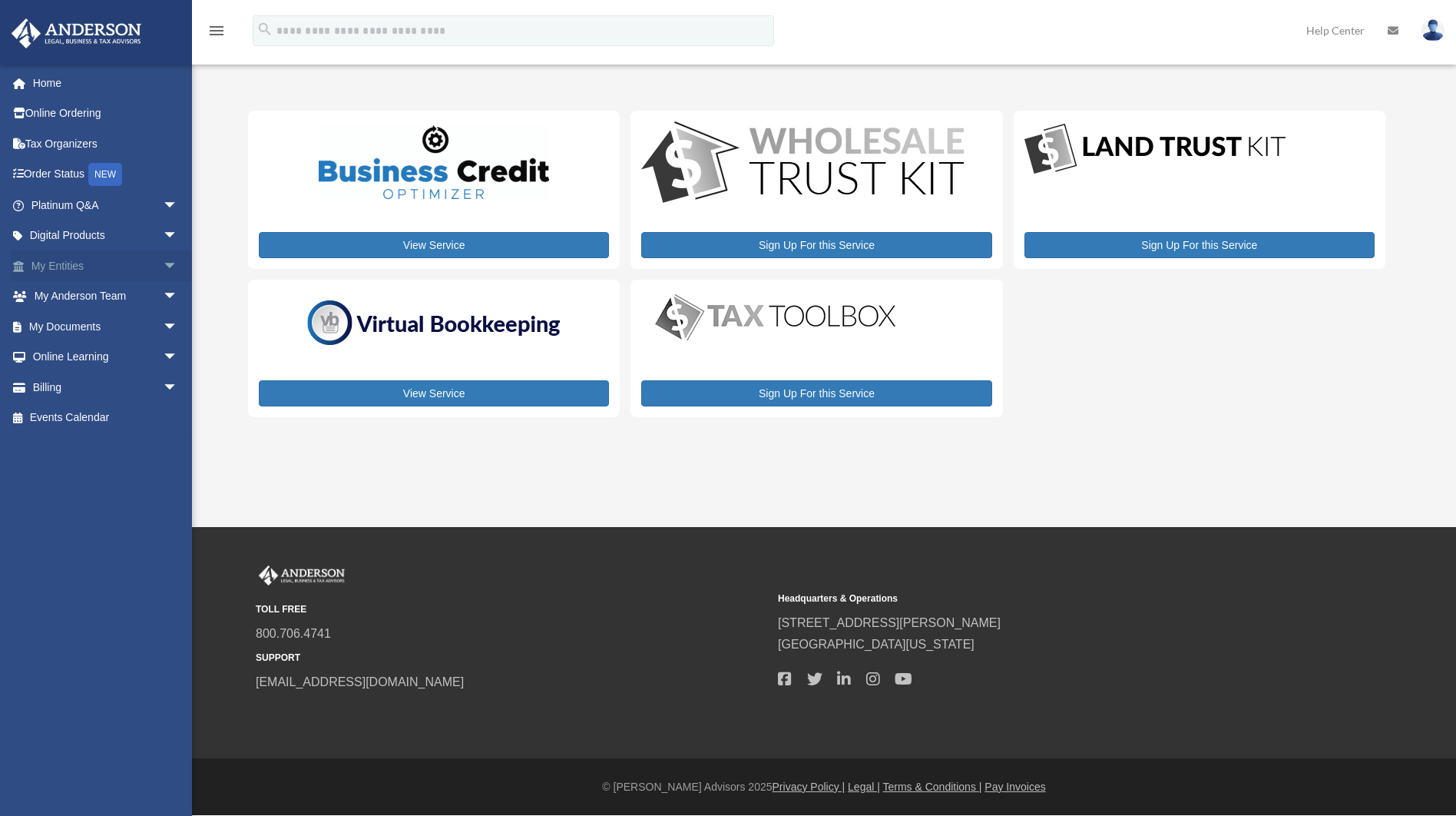
click at [172, 264] on span "arrow_drop_down" at bounding box center [177, 266] width 31 height 31
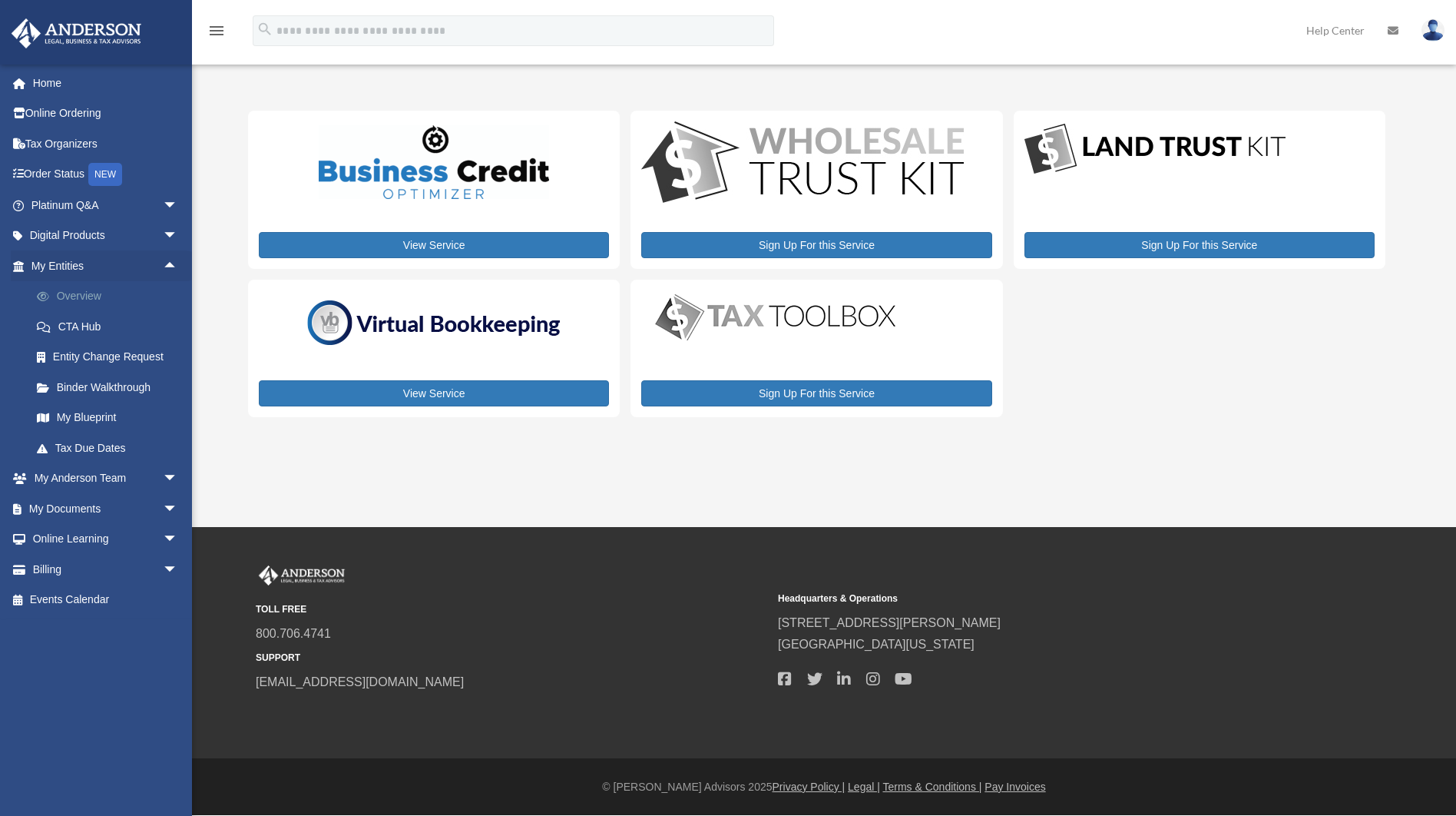
click at [107, 289] on link "Overview" at bounding box center [112, 296] width 180 height 31
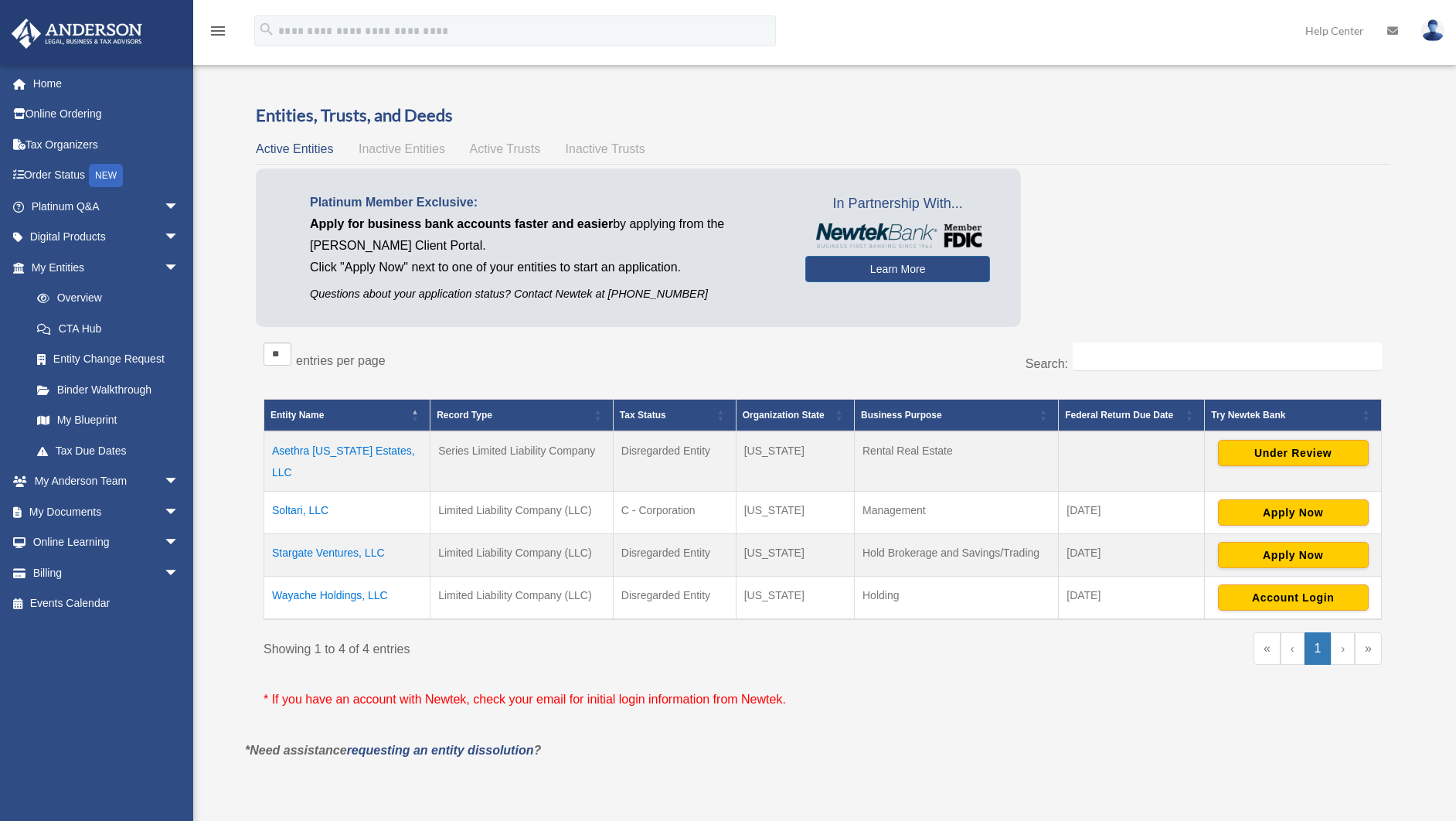
click at [505, 153] on span "Active Trusts" at bounding box center [506, 149] width 71 height 13
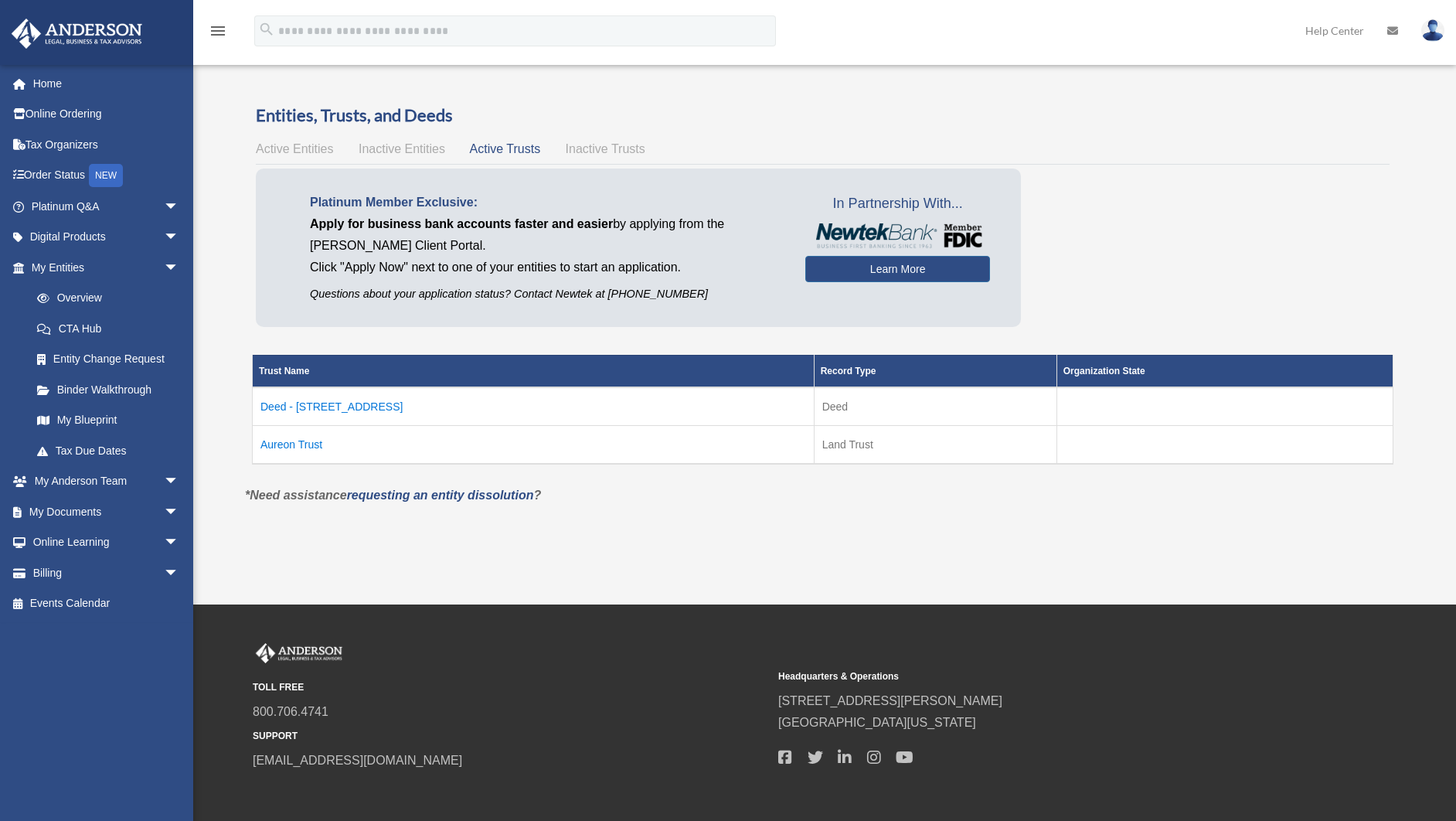
click at [294, 439] on td "Aureon Trust" at bounding box center [533, 445] width 562 height 39
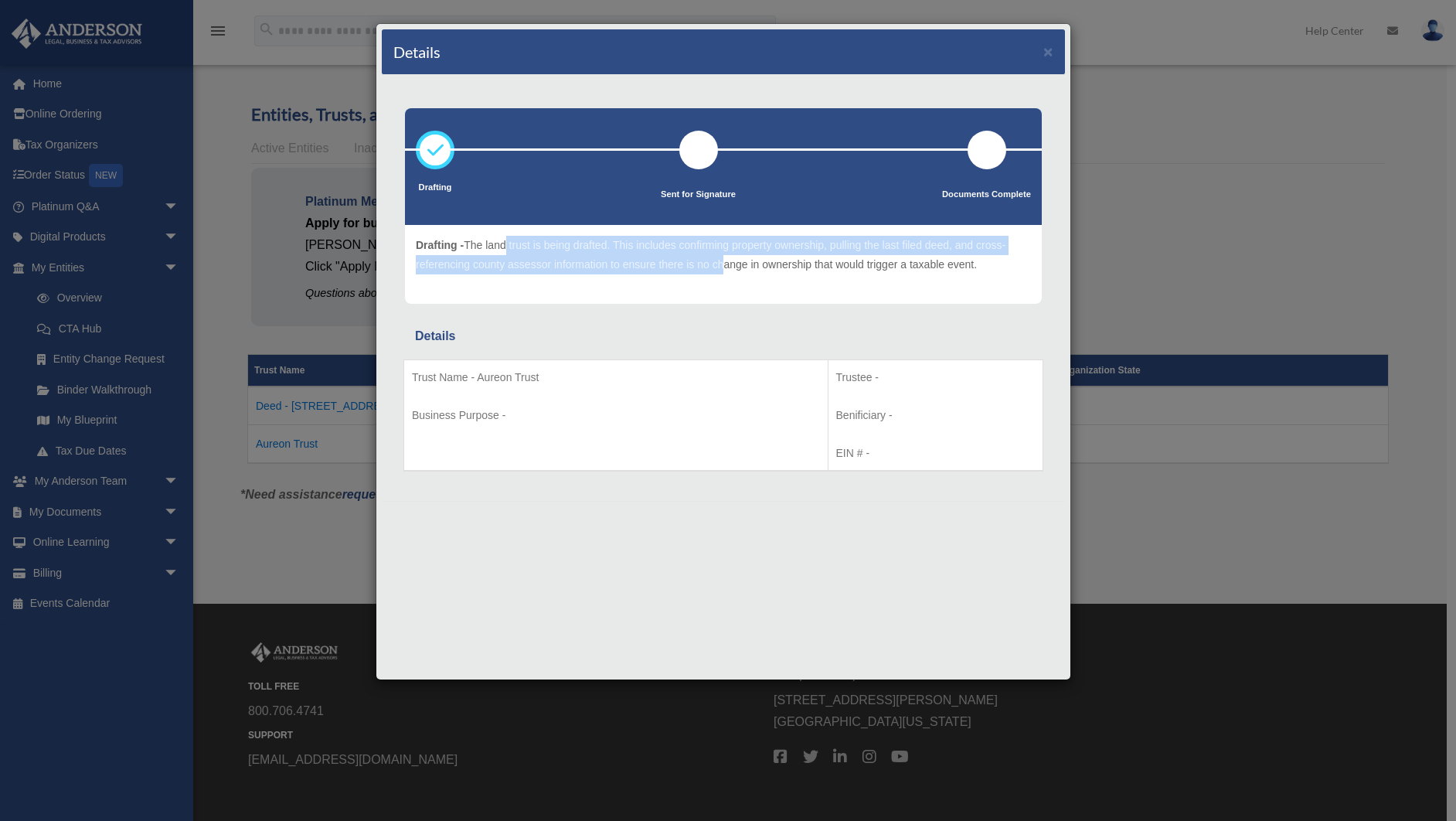
drag, startPoint x: 535, startPoint y: 250, endPoint x: 716, endPoint y: 257, distance: 181.1
click at [716, 257] on p "Drafting - The land trust is being drafted. This includes confirming property o…" at bounding box center [724, 254] width 615 height 38
click at [714, 261] on p "Drafting - The land trust is being drafted. This includes confirming property o…" at bounding box center [724, 254] width 615 height 38
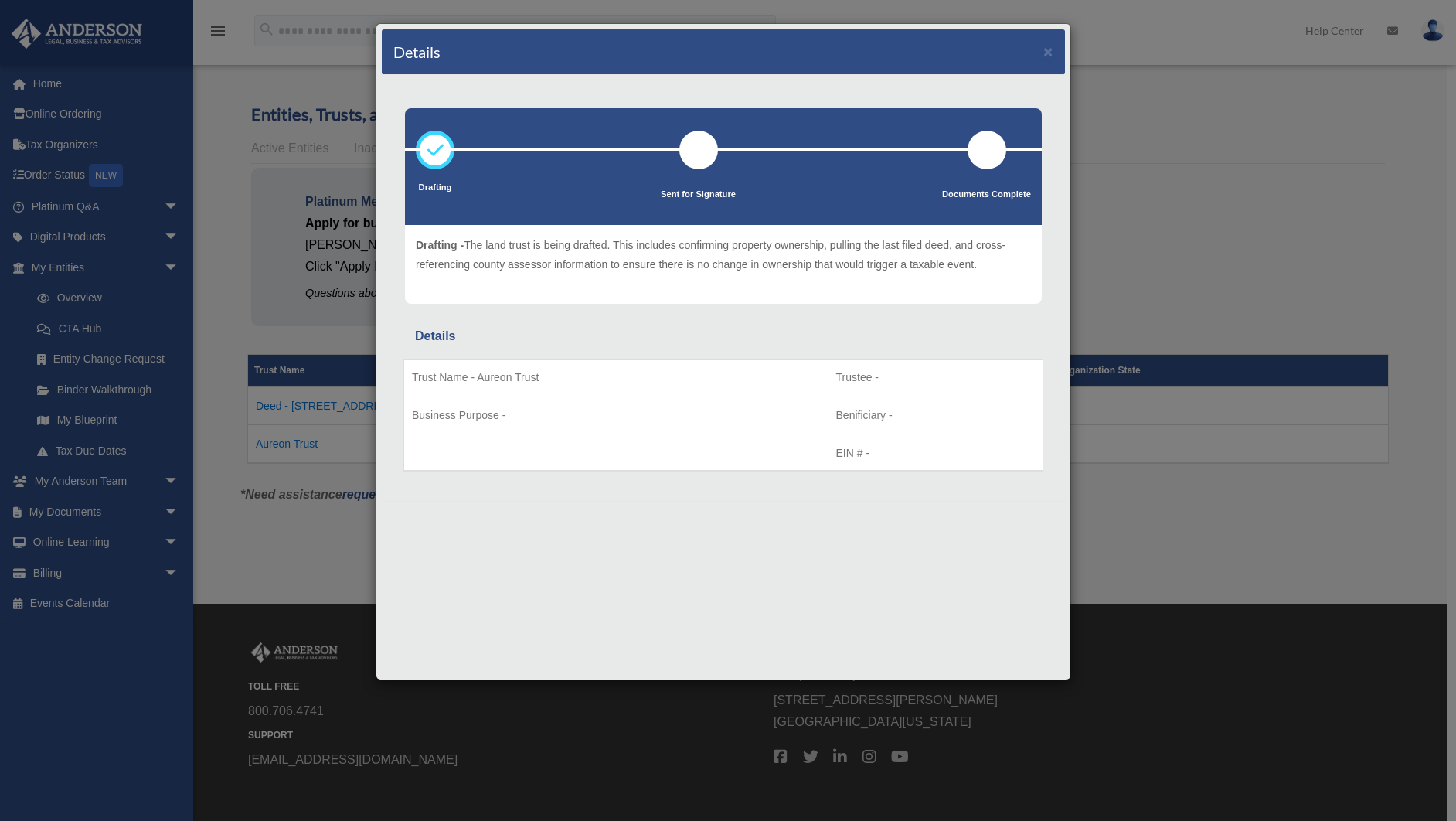
click at [1194, 524] on div "Details × Drafting Sent for Signature" at bounding box center [728, 410] width 1456 height 821
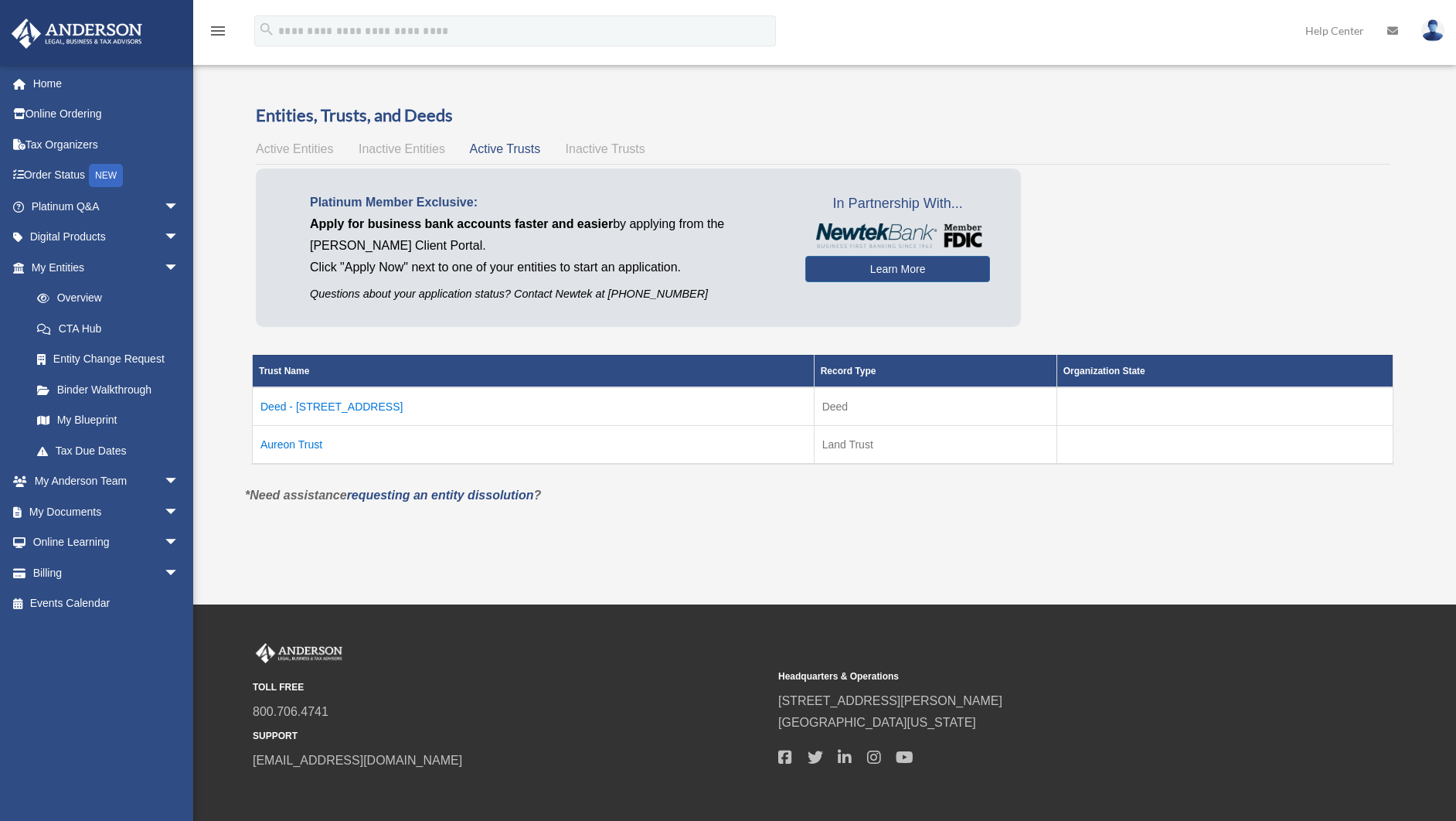
click at [382, 408] on td "Deed - 1136 Madeira Terrace" at bounding box center [533, 406] width 562 height 39
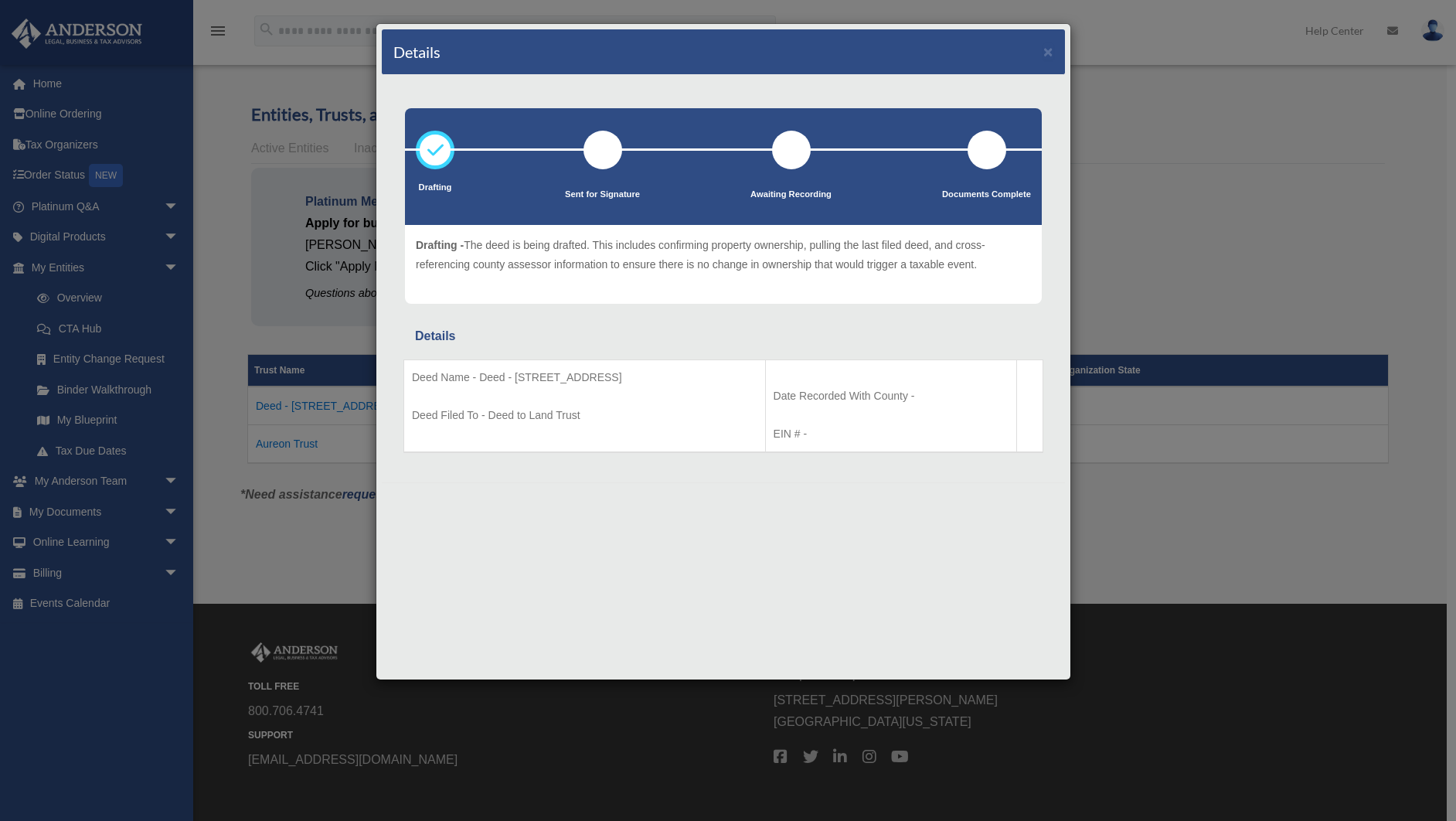
click at [1192, 517] on div "Details × Drafting Sent for Signature" at bounding box center [728, 410] width 1456 height 821
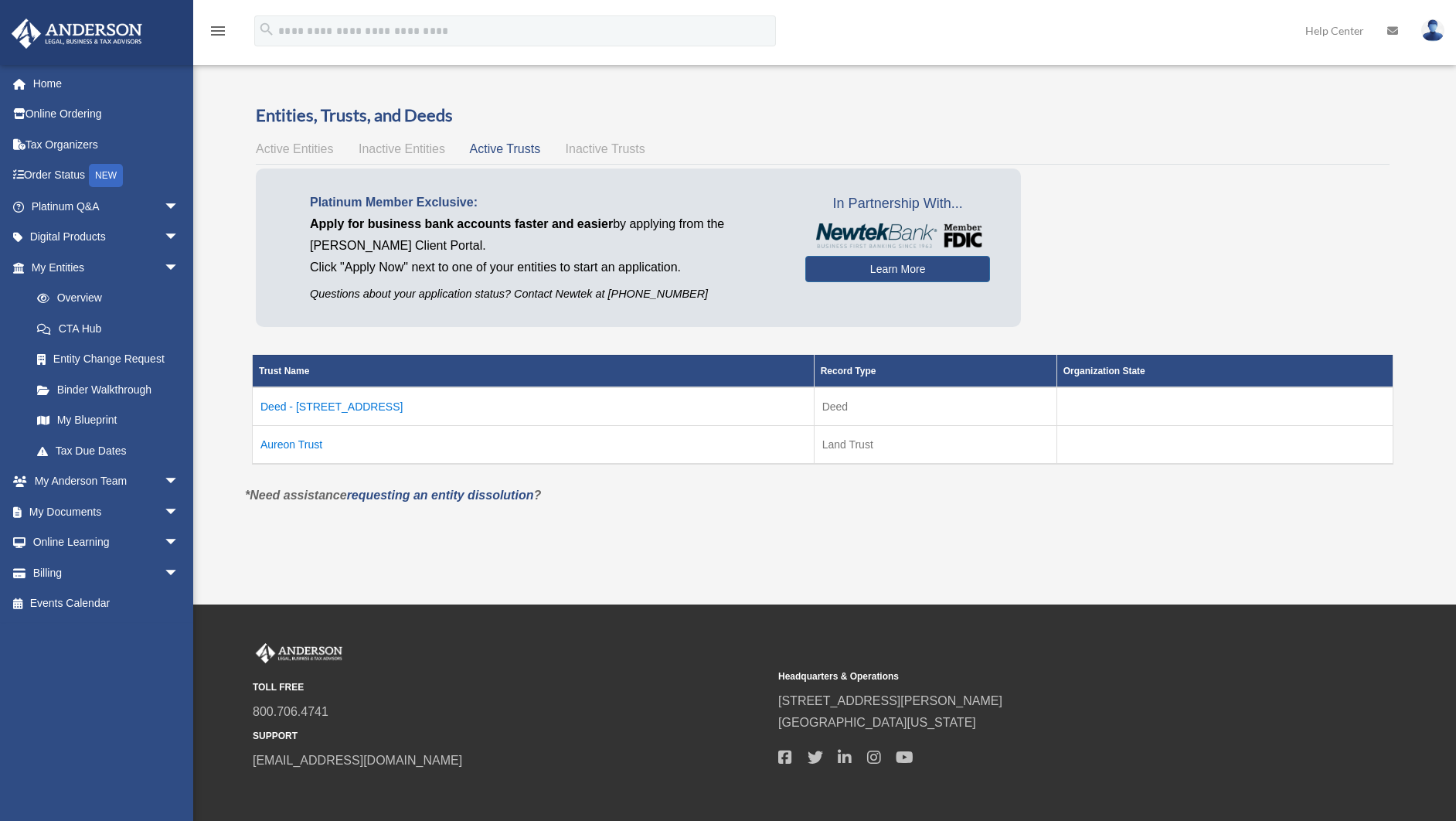
click at [297, 162] on div "Entities, Trusts, and Deeds Active Entities Inactive Entities Active Trusts Ina…" at bounding box center [823, 294] width 1134 height 381
click at [300, 150] on span "Active Entities" at bounding box center [295, 149] width 77 height 13
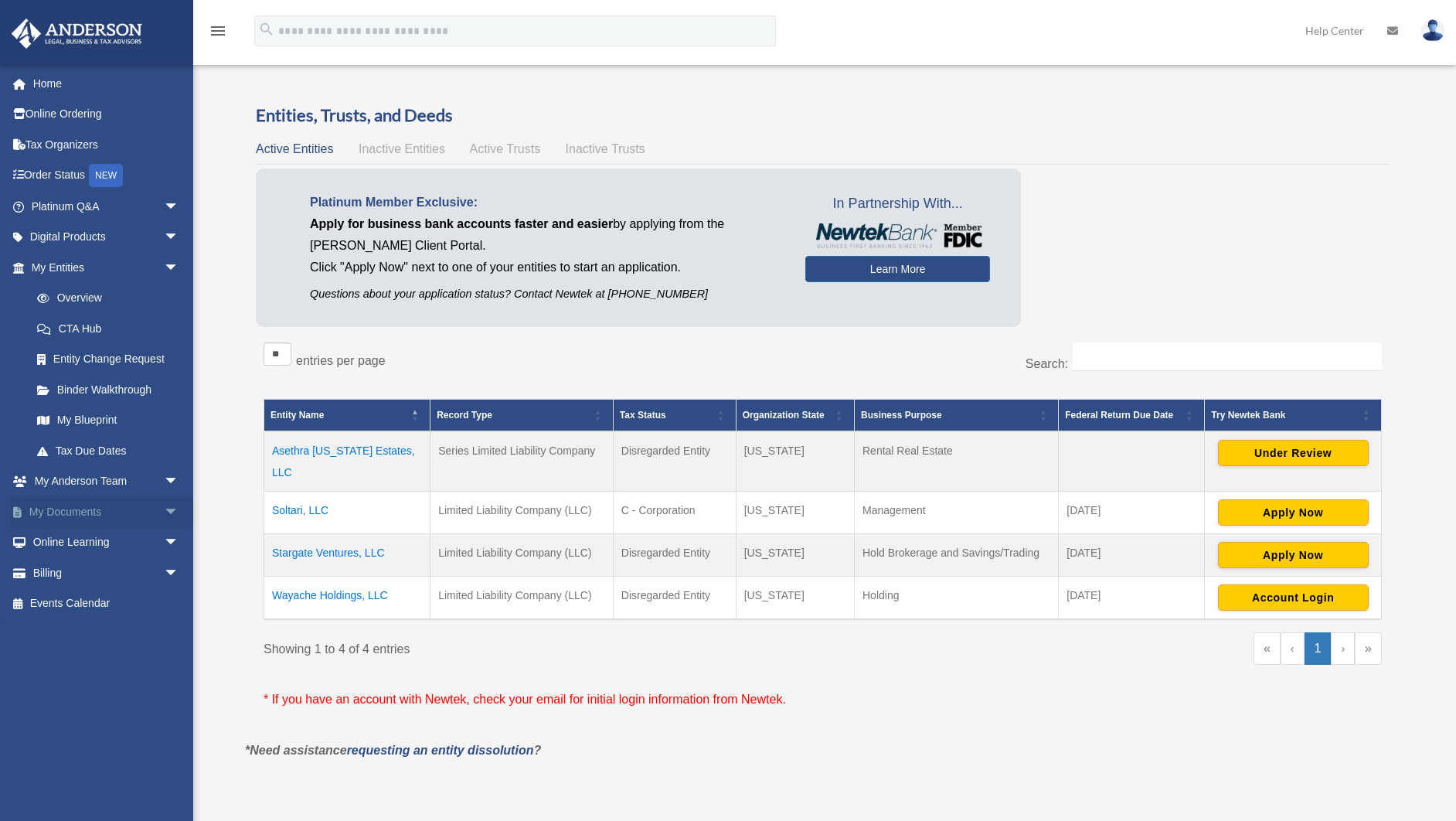
click at [164, 503] on span "arrow_drop_down" at bounding box center [178, 512] width 31 height 32
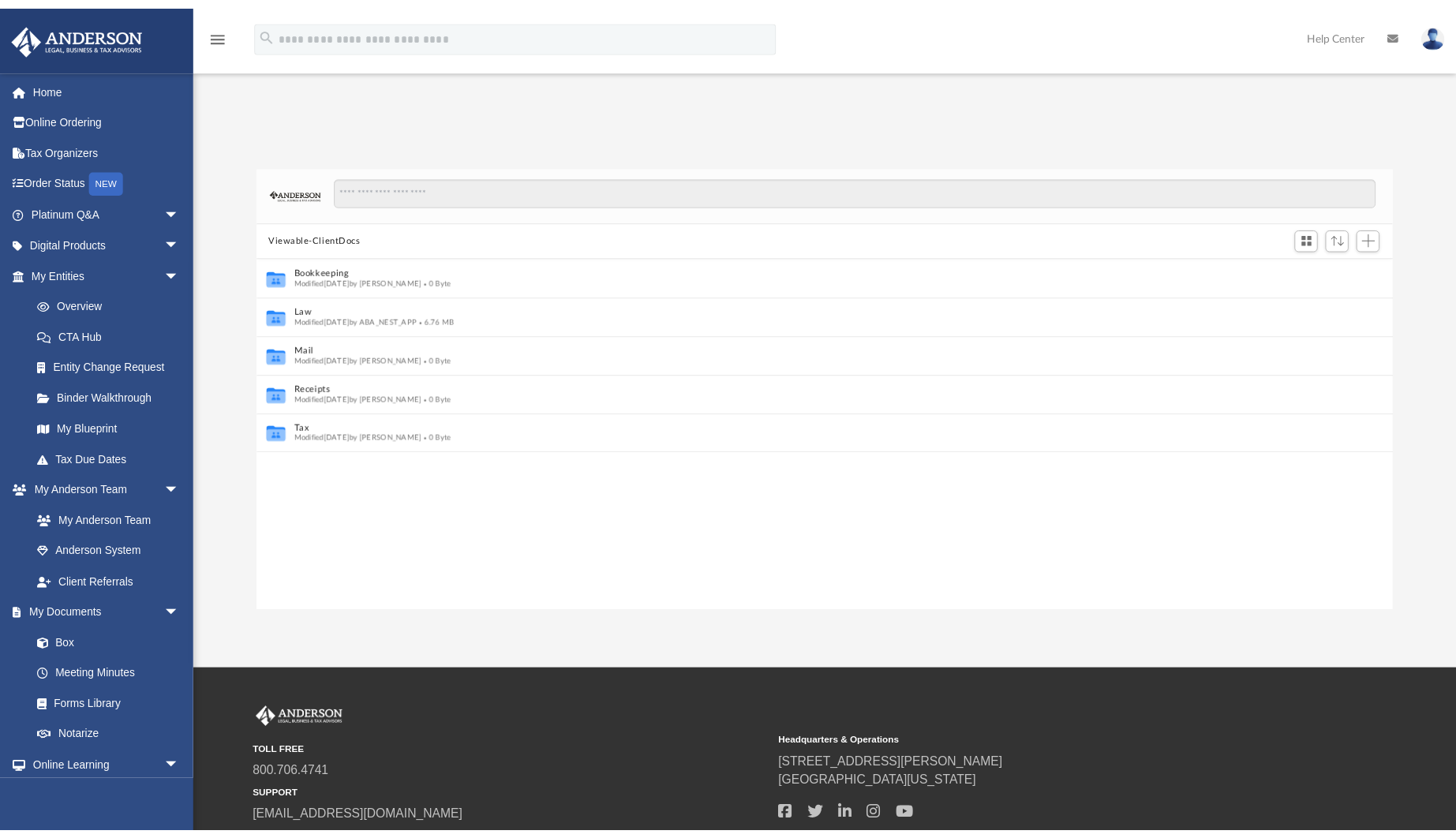
scroll to position [10, 10]
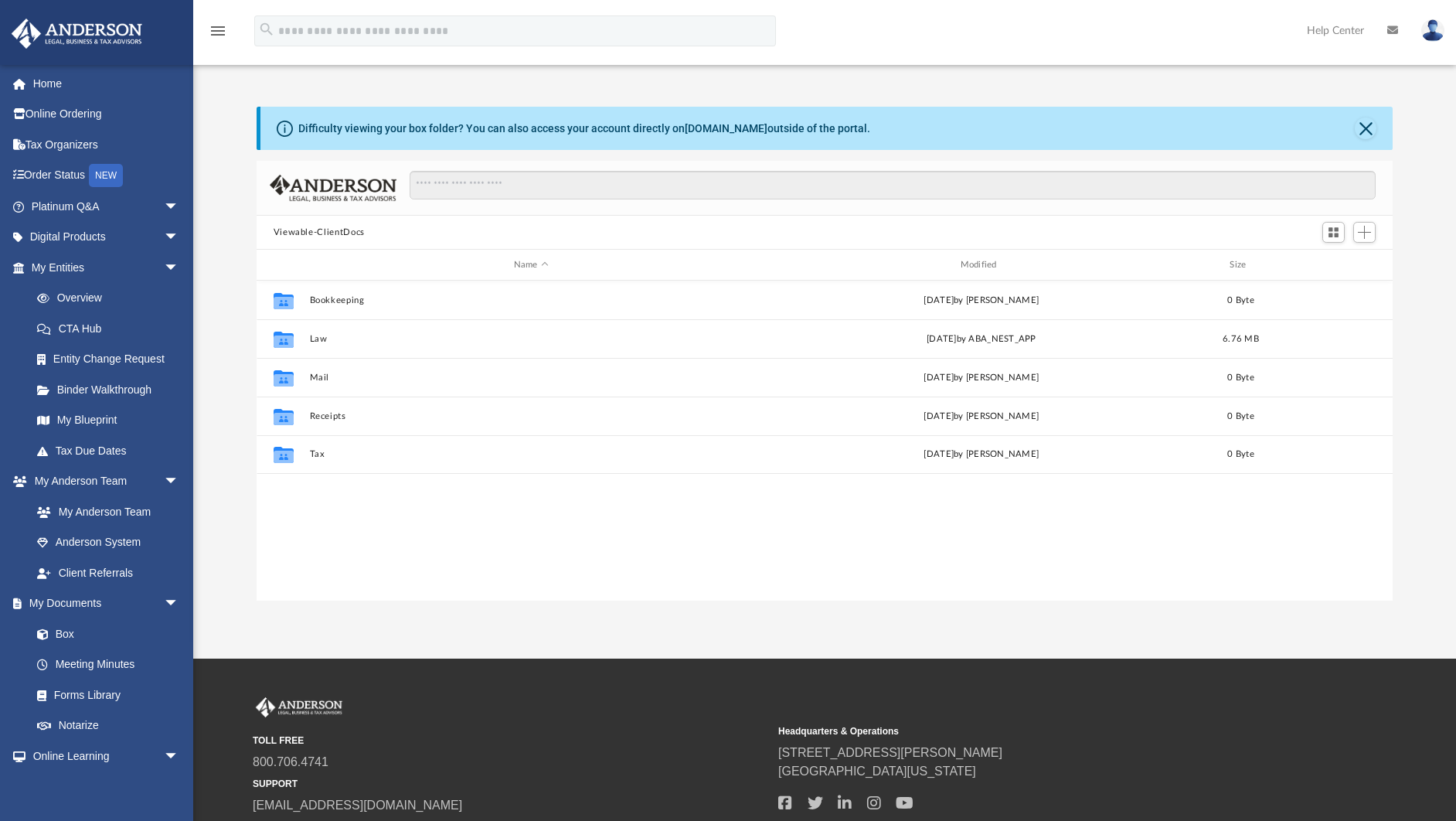
click at [956, 535] on div "Collaborated Folder Bookkeeping [DATE] by [PERSON_NAME] 0 Byte Collaborated Fol…" at bounding box center [825, 440] width 1137 height 320
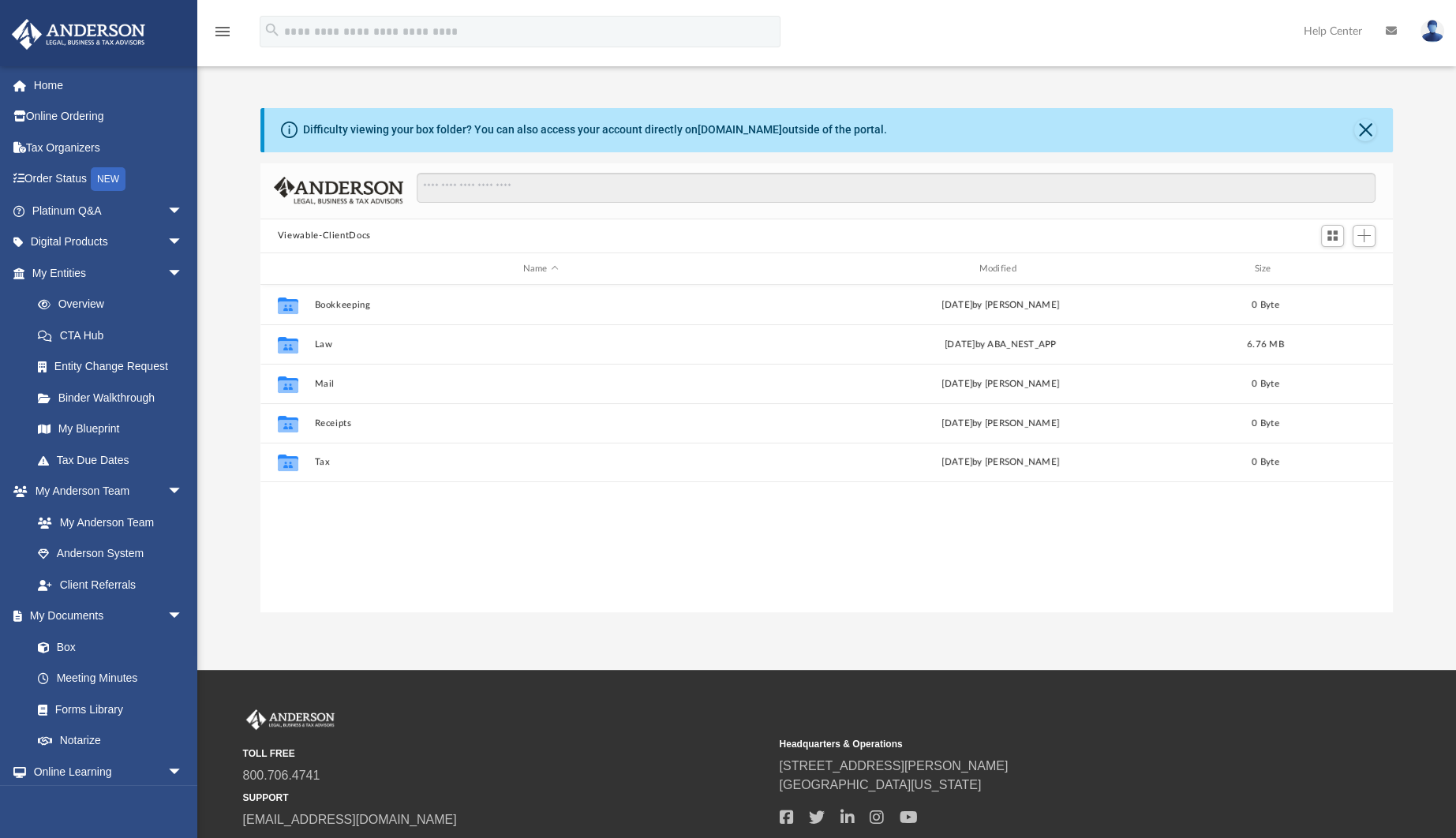
scroll to position [10, 10]
click at [564, 558] on div "Collaborated Folder Bookkeeping [DATE] by [PERSON_NAME] 0 Byte Collaborated Fol…" at bounding box center [829, 449] width 1139 height 327
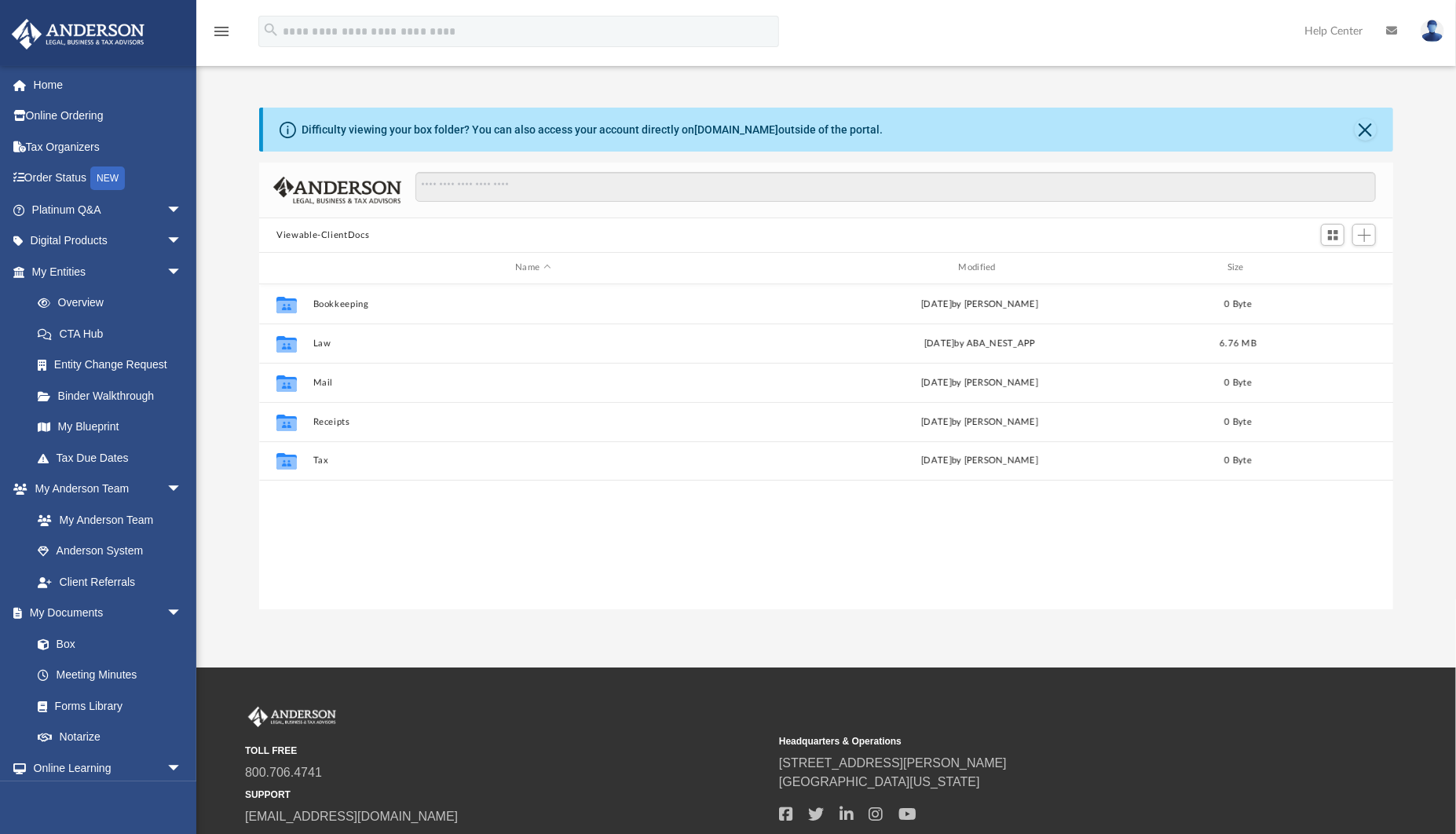
click at [561, 555] on div "Collaborated Folder Bookkeeping [DATE] by [PERSON_NAME] 0 Byte Collaborated Fol…" at bounding box center [825, 446] width 1134 height 325
click at [1058, 15] on div "menu search Site Menu add [EMAIL_ADDRESS][DOMAIN_NAME] My Profile Reset Passwor…" at bounding box center [728, 38] width 1433 height 54
click at [1004, 88] on div "Difficulty viewing your box folder? You can also access your account directly o…" at bounding box center [826, 342] width 1259 height 535
